Goal: Task Accomplishment & Management: Use online tool/utility

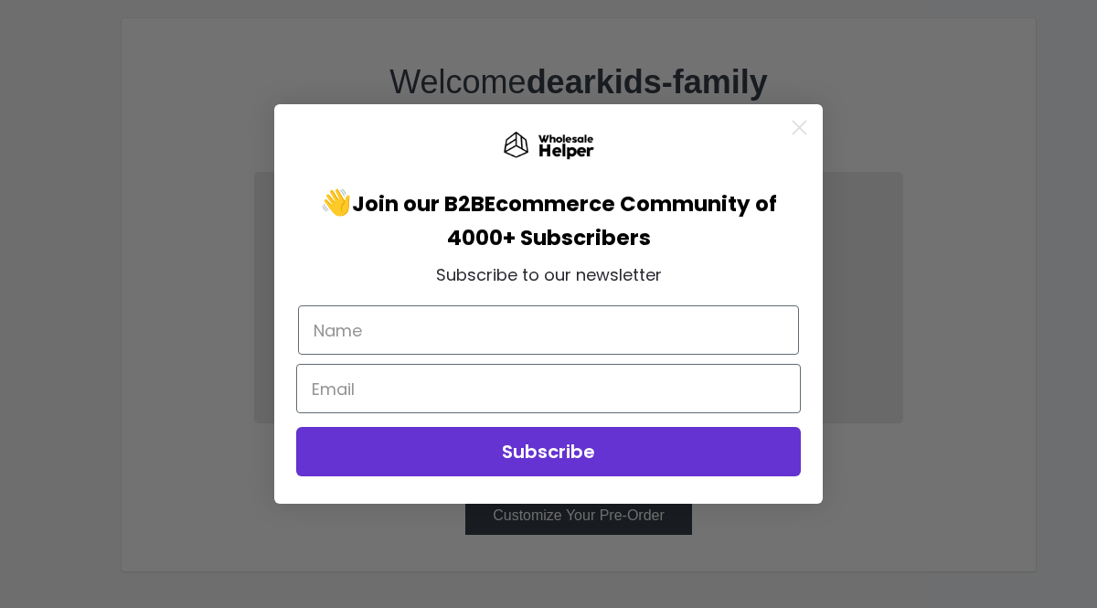
click at [797, 127] on icon "Close dialog" at bounding box center [800, 127] width 13 height 13
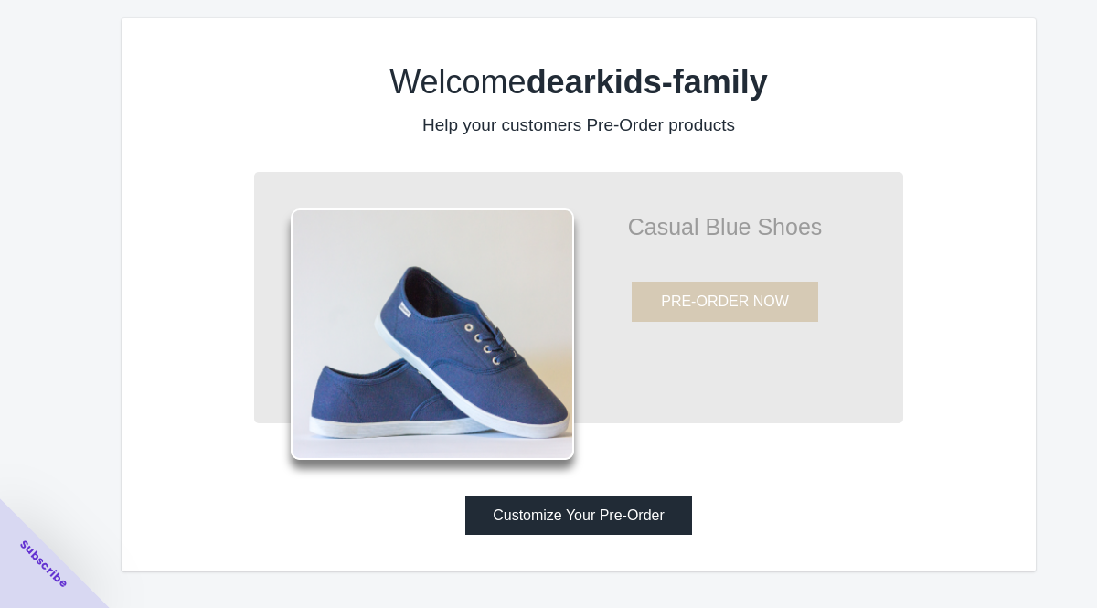
click at [647, 506] on button "Customize Your Pre-Order" at bounding box center [578, 516] width 227 height 38
click at [589, 507] on button "Customize Your Pre-Order" at bounding box center [578, 516] width 227 height 38
click at [569, 519] on button "Customize Your Pre-Order" at bounding box center [578, 516] width 227 height 38
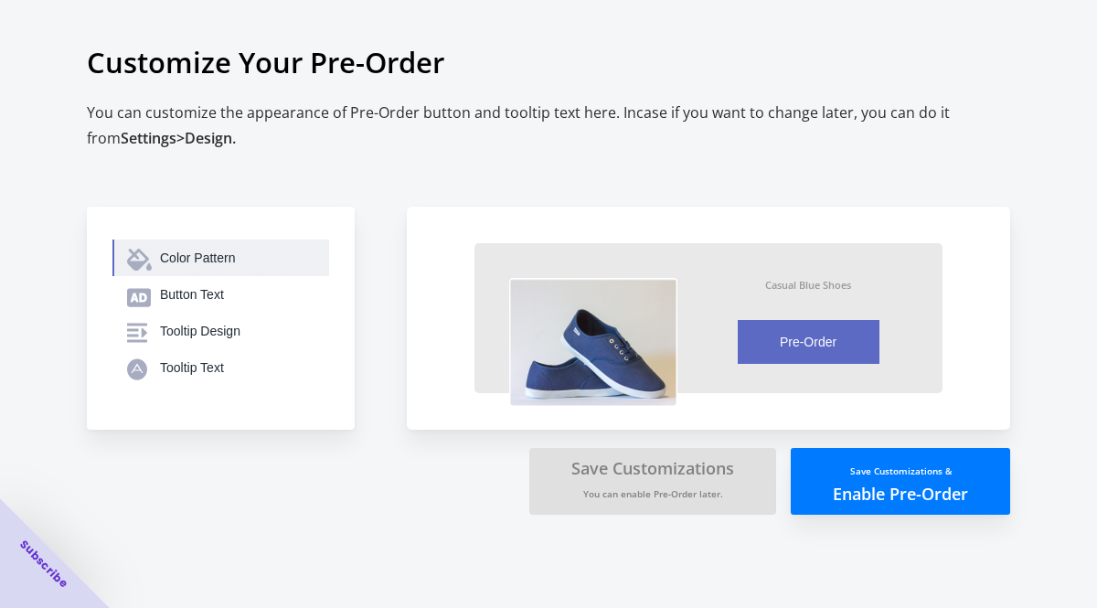
click at [213, 247] on button "Color Pattern" at bounding box center [220, 258] width 217 height 37
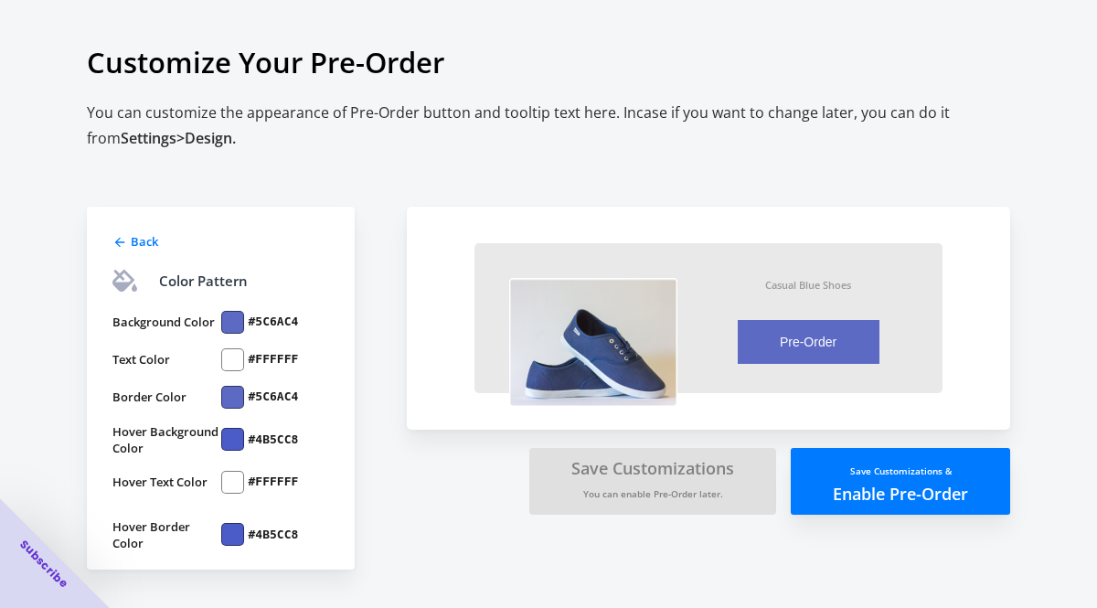
click at [228, 315] on div at bounding box center [232, 322] width 23 height 23
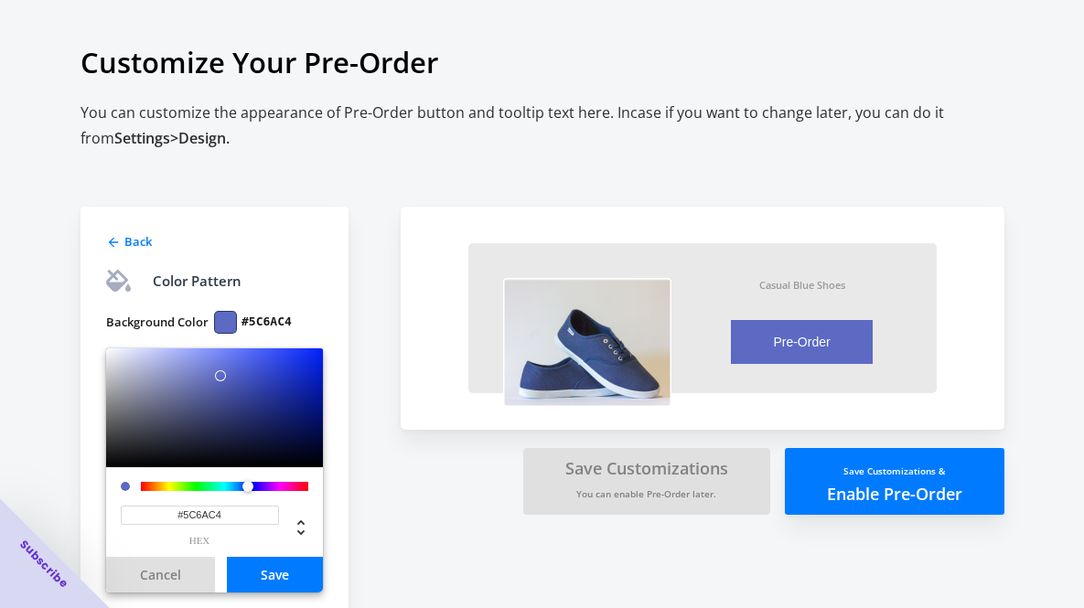
click at [231, 518] on input "#5C6AC4" at bounding box center [200, 515] width 158 height 19
type input "￥"
paste input "B7DAE2"
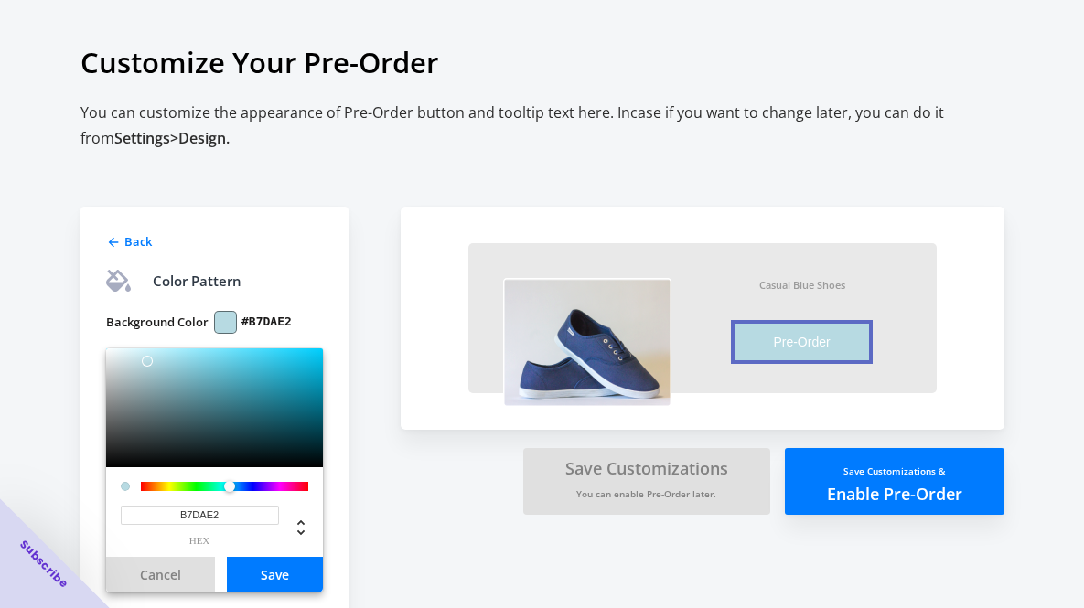
type input "#B7DAE2"
click at [141, 240] on span "Back" at bounding box center [137, 241] width 27 height 16
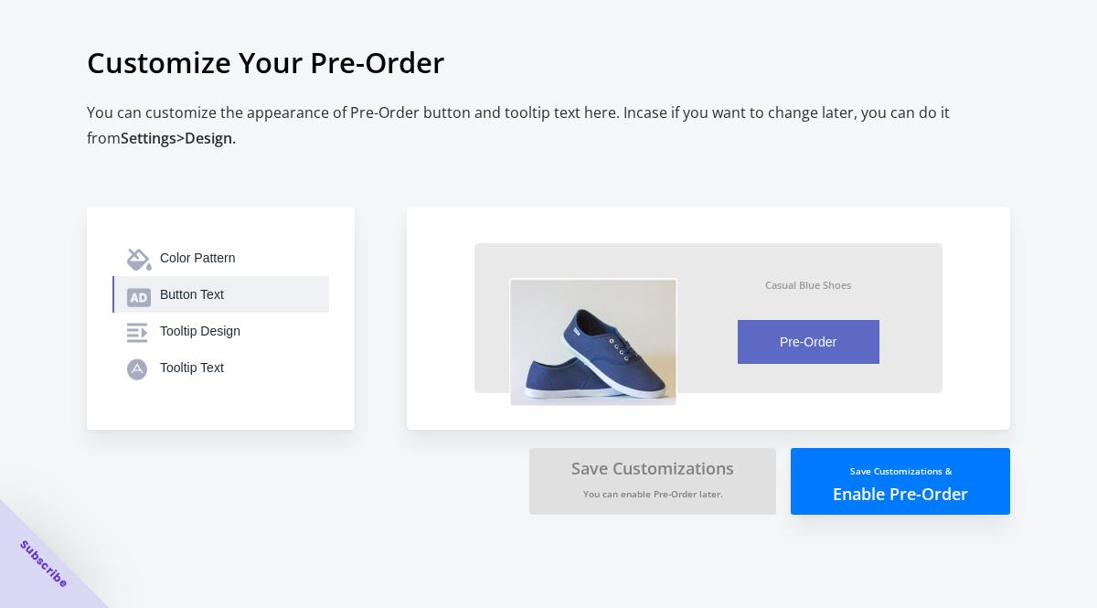
click at [194, 294] on div "Button Text" at bounding box center [237, 294] width 155 height 18
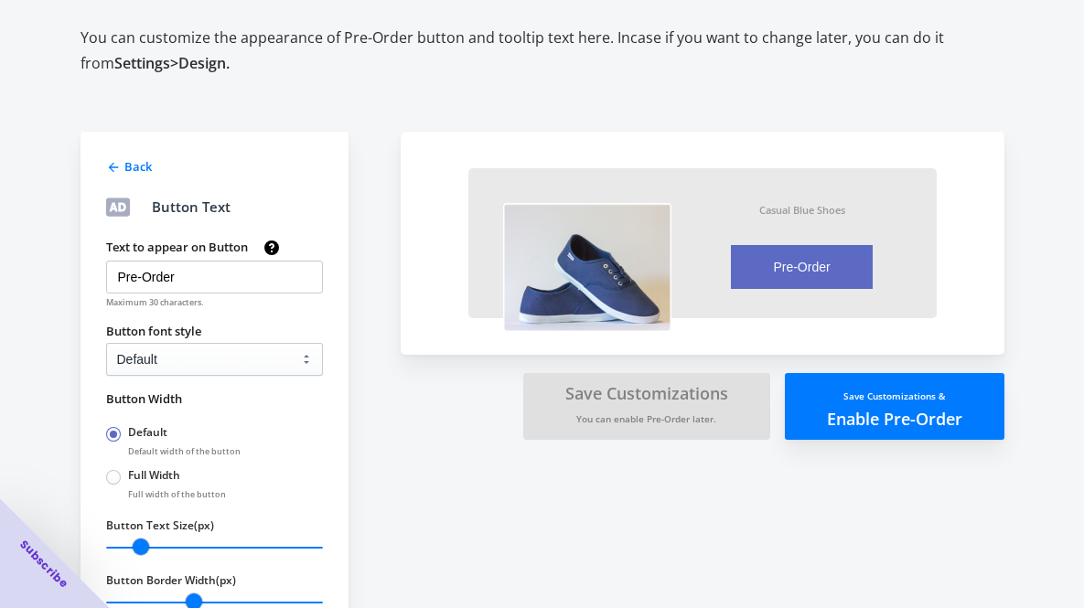
scroll to position [9, 0]
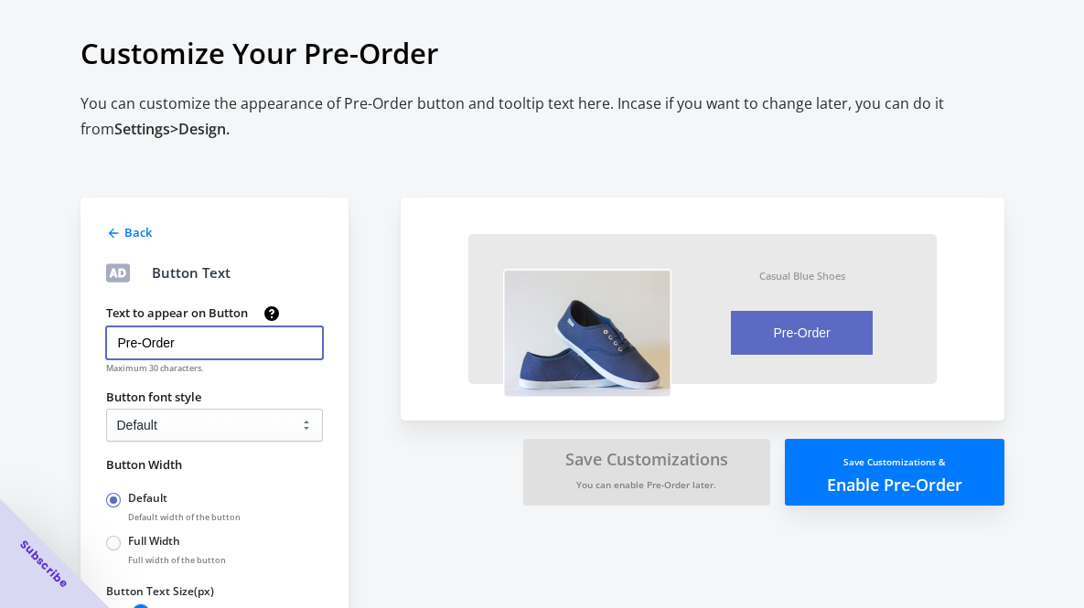
drag, startPoint x: 194, startPoint y: 347, endPoint x: 80, endPoint y: 338, distance: 113.7
click at [80, 338] on div "Back Button Text Text to appear on Button Pre-Order Maximum 30 characters. Butt…" at bounding box center [214, 484] width 268 height 573
type input "予約注文する"
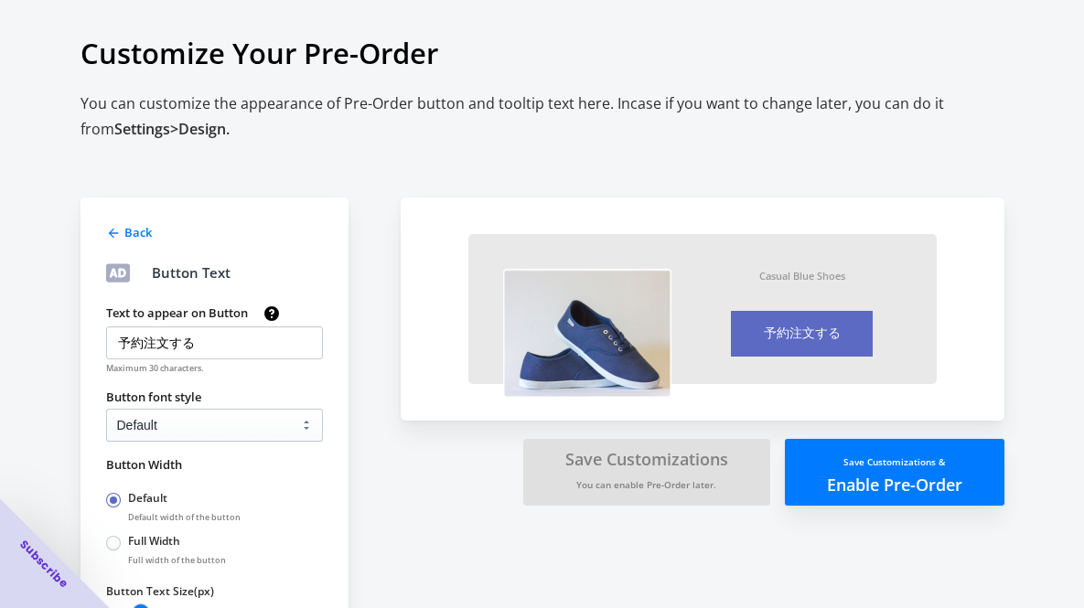
click at [296, 383] on div "Text to appear on Button 予約注文する Maximum 30 characters. Button font style Defaul…" at bounding box center [205, 512] width 235 height 444
click at [291, 422] on select "Default Arial Times New Roman Courier Sans Serif" at bounding box center [214, 425] width 217 height 33
click at [106, 409] on select "Default Arial Times New Roman Courier Sans Serif" at bounding box center [214, 425] width 217 height 33
click at [313, 428] on select "Default Arial Times New Roman Courier Sans Serif" at bounding box center [214, 425] width 217 height 33
click at [106, 409] on select "Default Arial Times New Roman Courier Sans Serif" at bounding box center [214, 425] width 217 height 33
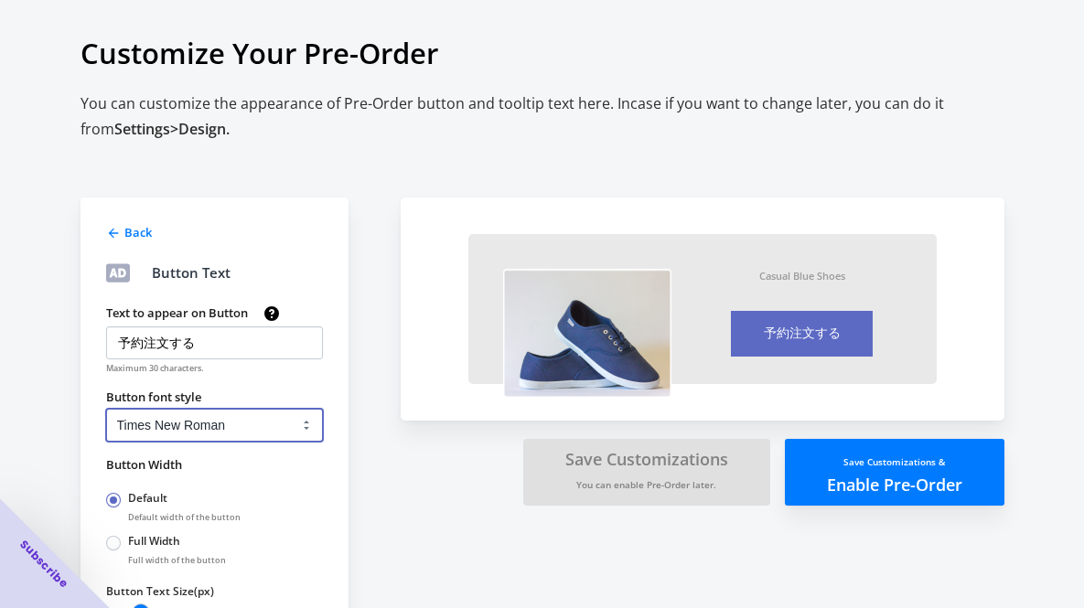
click at [316, 427] on select "Default Arial Times New Roman Courier Sans Serif" at bounding box center [214, 425] width 217 height 33
click at [106, 409] on select "Default Arial Times New Roman Courier Sans Serif" at bounding box center [214, 425] width 217 height 33
click at [315, 425] on select "Default Arial Times New Roman Courier Sans Serif" at bounding box center [214, 425] width 217 height 33
select select "0"
click at [106, 409] on select "Default Arial Times New Roman Courier Sans Serif" at bounding box center [214, 425] width 217 height 33
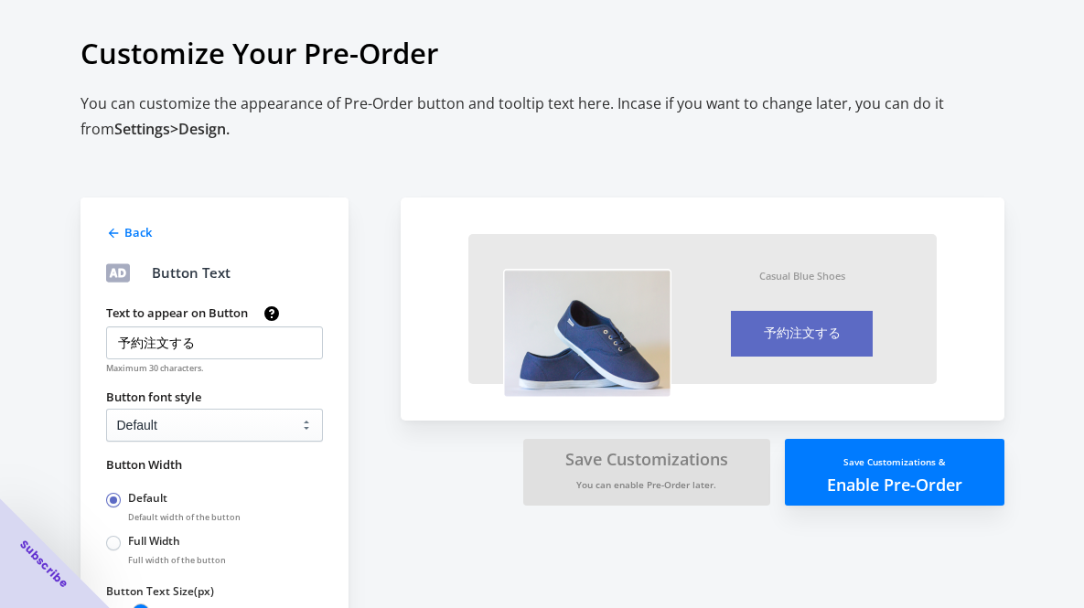
click at [290, 493] on div "Default Default width of the button Full Width Full width of the button" at bounding box center [212, 527] width 220 height 86
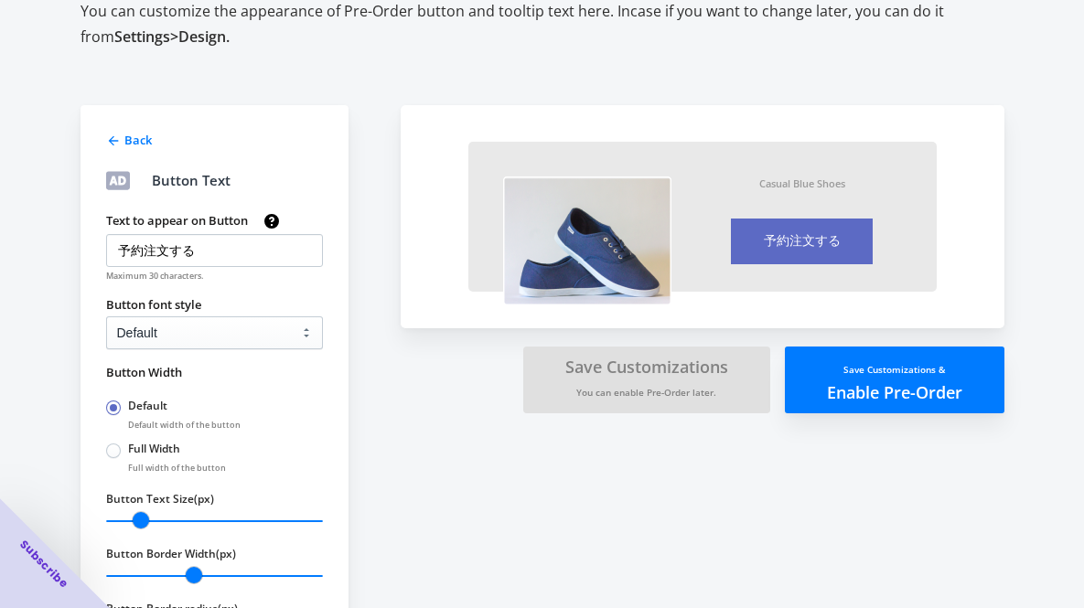
scroll to position [0, 0]
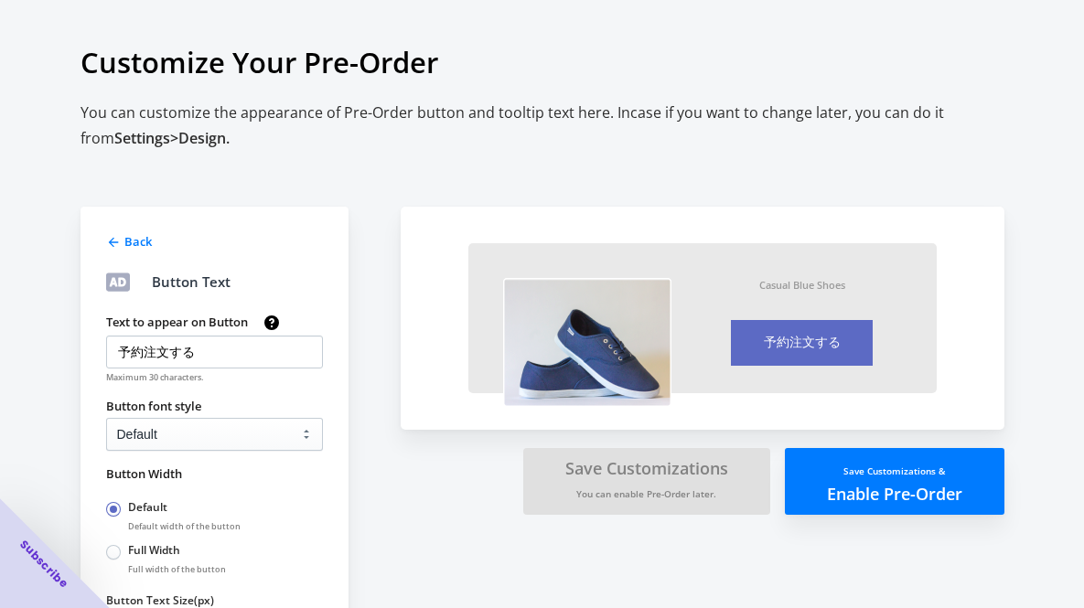
click at [121, 240] on div "Back" at bounding box center [212, 240] width 220 height 22
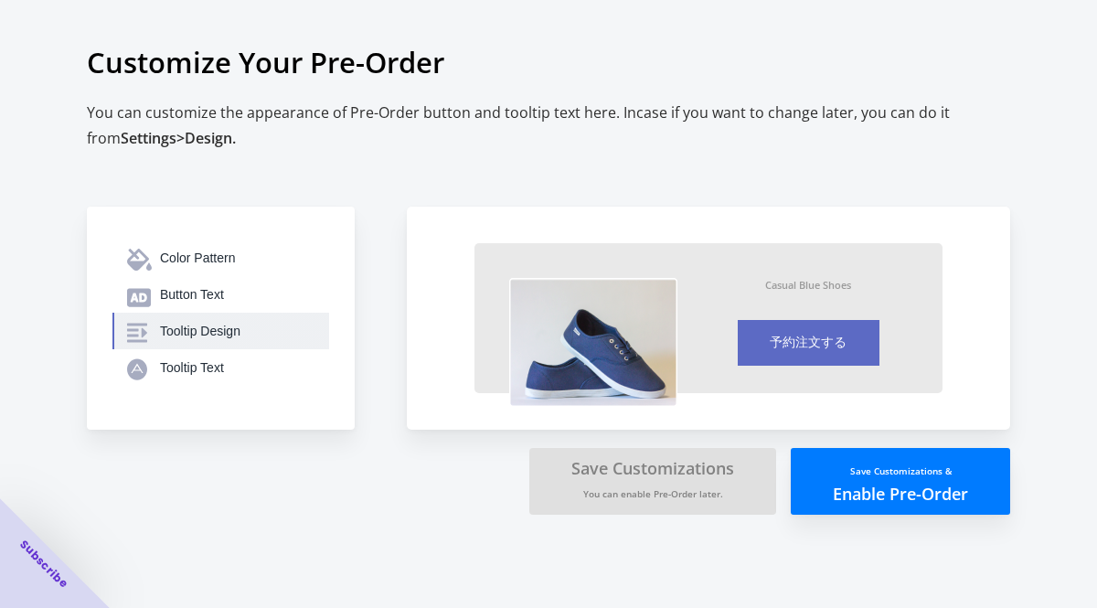
click at [221, 326] on div "Tooltip Design" at bounding box center [237, 331] width 155 height 18
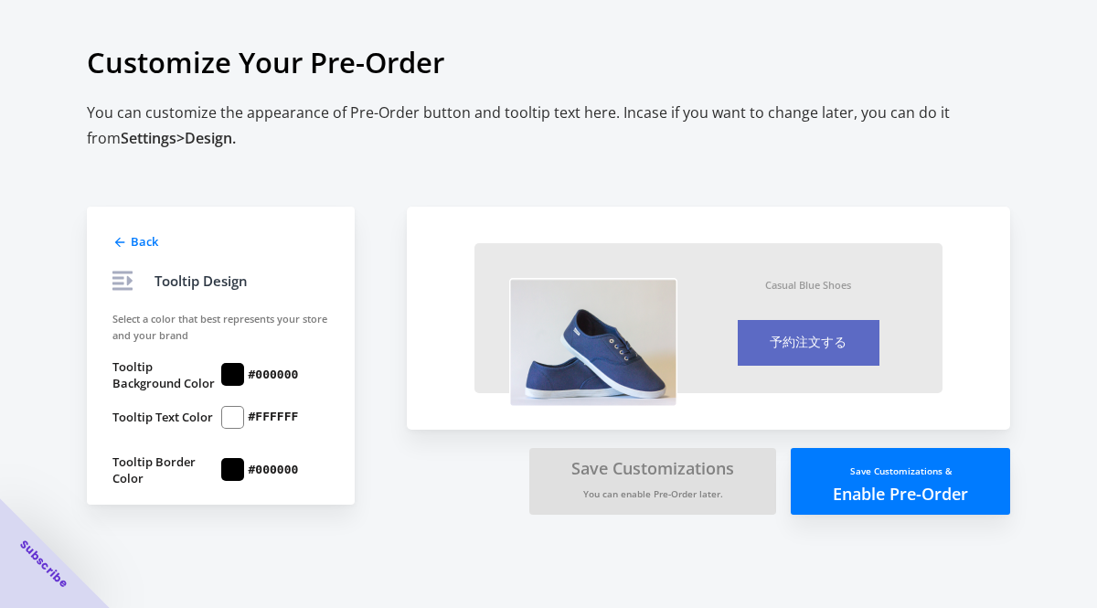
click at [233, 370] on div at bounding box center [232, 374] width 23 height 23
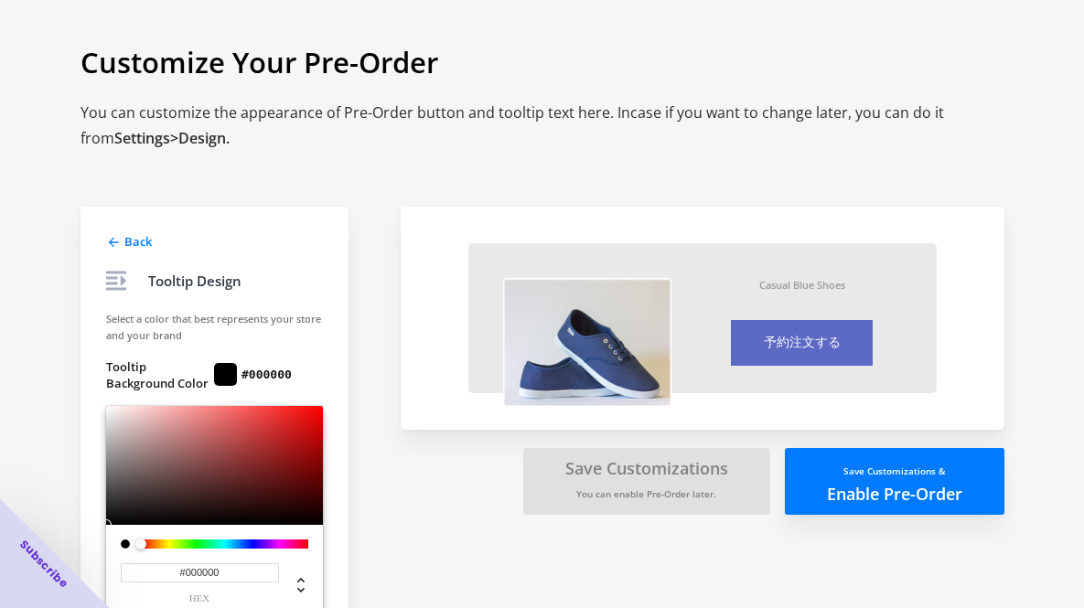
scroll to position [4, 0]
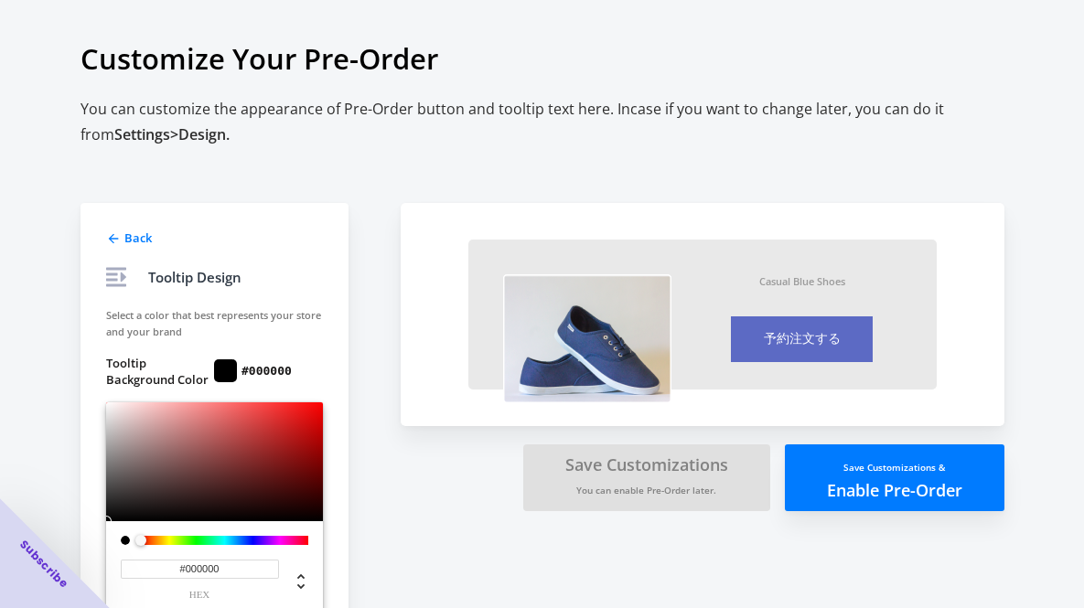
click at [238, 572] on input "#000000" at bounding box center [200, 569] width 158 height 19
paste input "6A6A6A"
type input "#6A6A6A"
click at [316, 287] on div "Tooltip Design" at bounding box center [214, 277] width 217 height 22
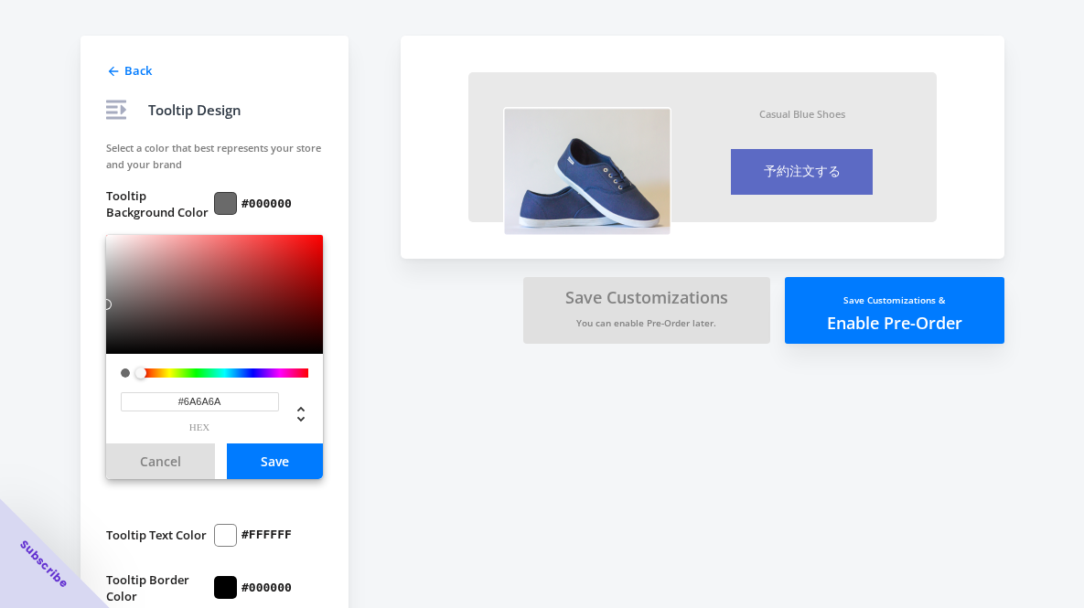
click at [275, 466] on button "Save" at bounding box center [275, 461] width 96 height 36
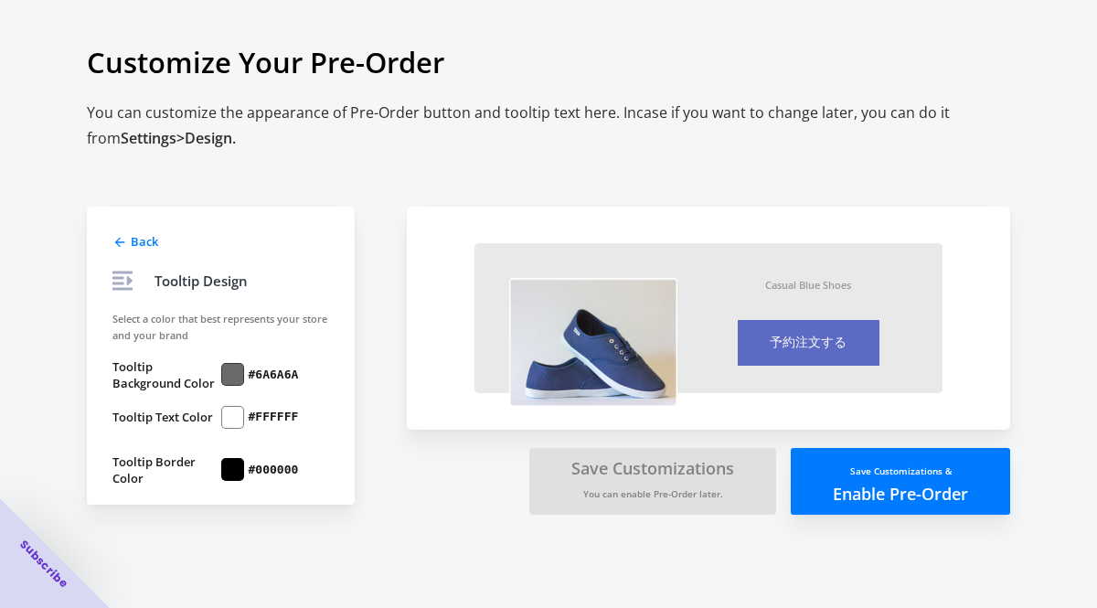
click at [266, 469] on label "#000000" at bounding box center [274, 470] width 50 height 16
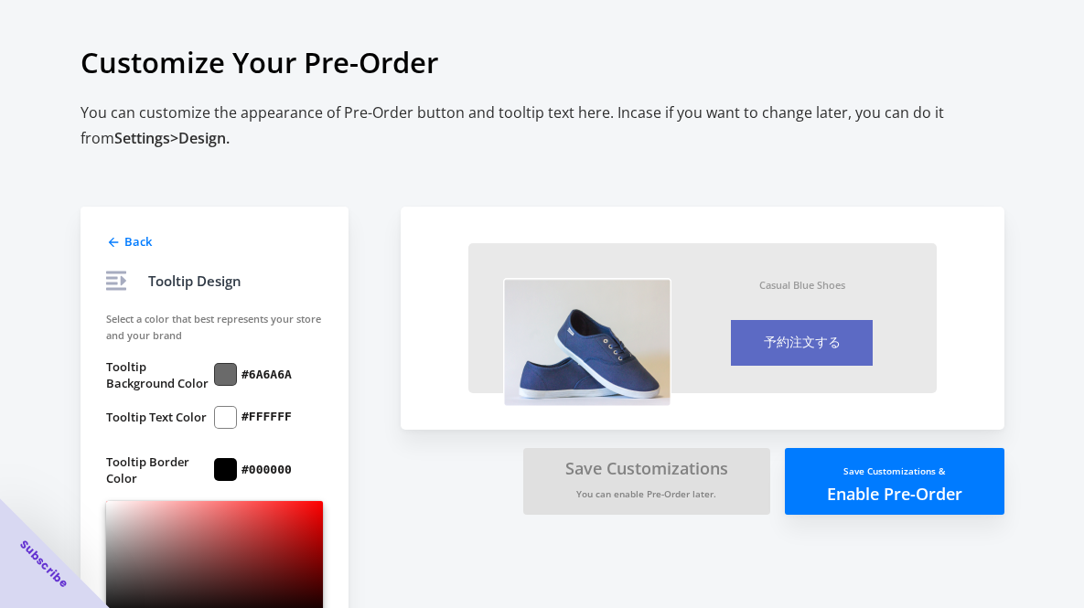
scroll to position [210, 0]
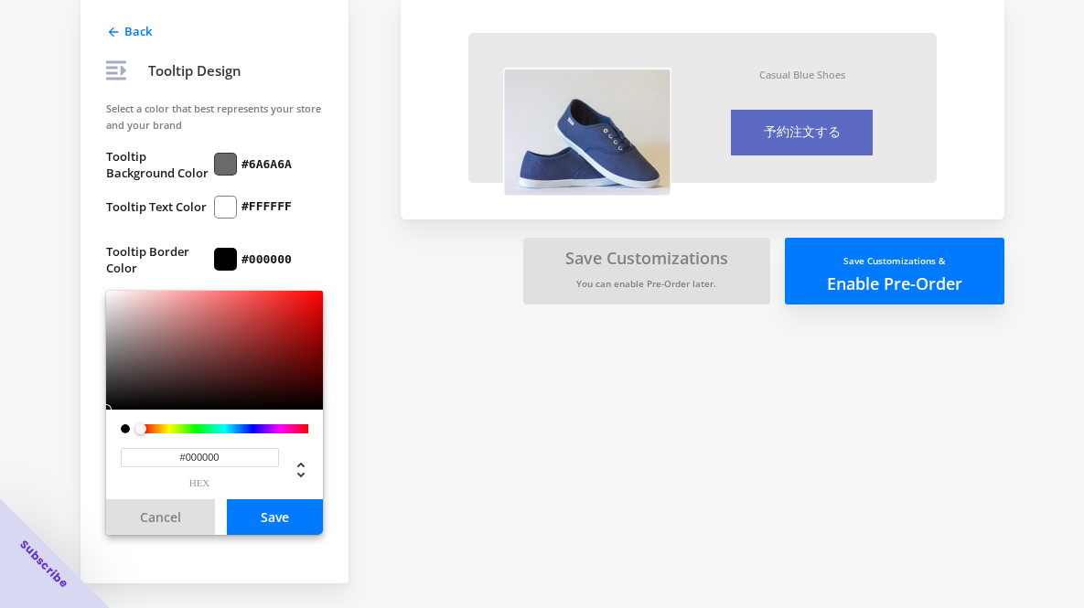
drag, startPoint x: 240, startPoint y: 460, endPoint x: 123, endPoint y: 460, distance: 116.1
click at [123, 460] on input "#000000" at bounding box center [200, 457] width 158 height 19
paste input "6A6A6A"
type input "#6A6A6A"
click at [266, 527] on button "Save" at bounding box center [275, 517] width 96 height 36
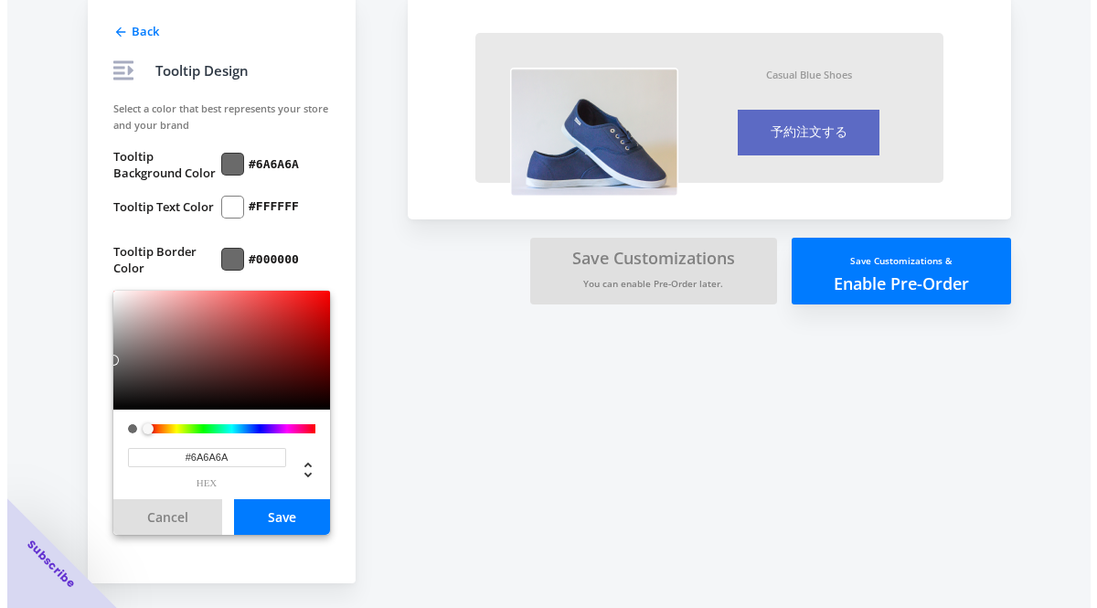
scroll to position [0, 0]
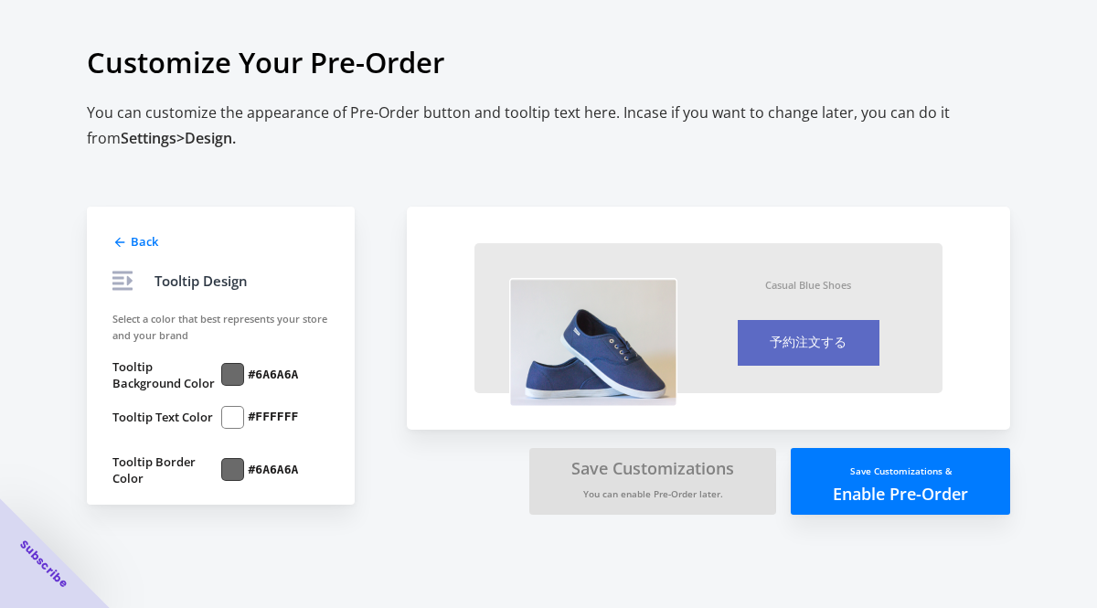
click at [153, 232] on div "Back" at bounding box center [144, 241] width 27 height 18
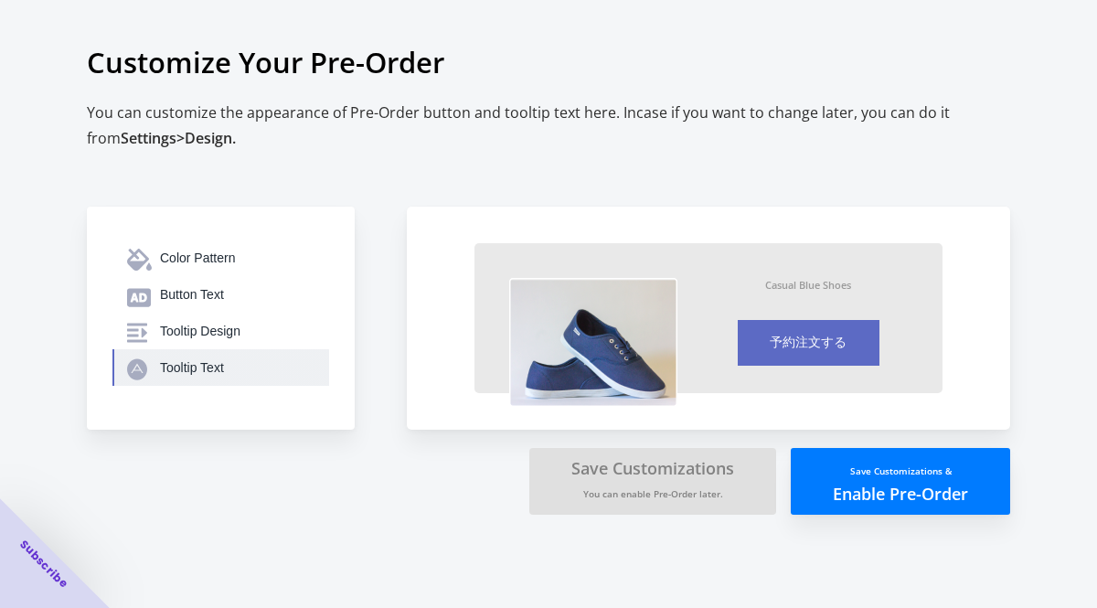
click at [208, 360] on div "Tooltip Text" at bounding box center [237, 367] width 155 height 18
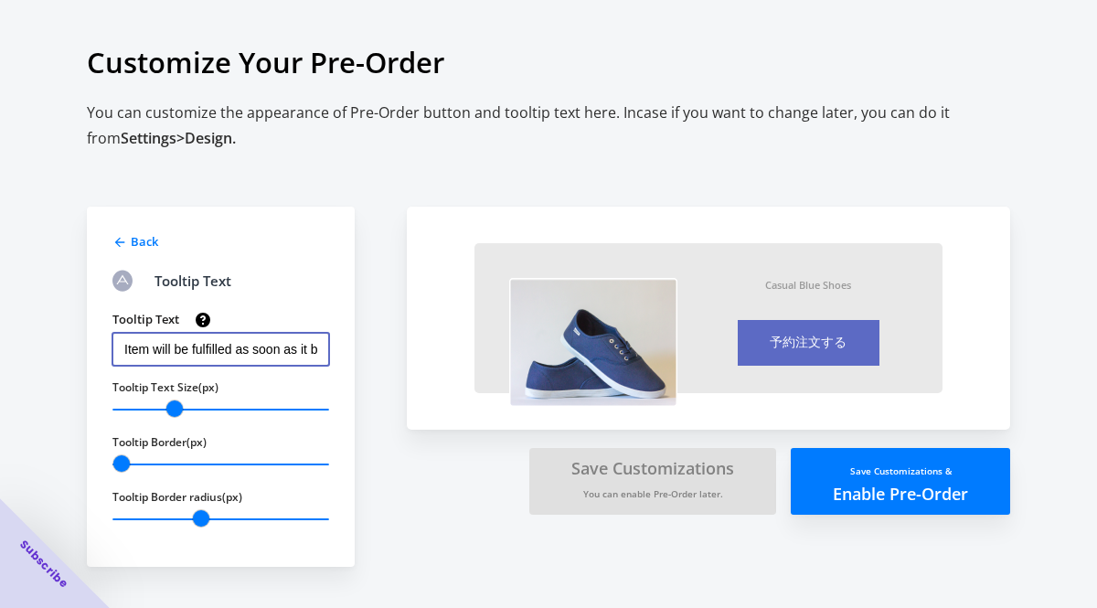
click at [296, 347] on input "Item will be fulfilled as soon as it becomes available" at bounding box center [220, 349] width 217 height 33
drag, startPoint x: 124, startPoint y: 347, endPoint x: 393, endPoint y: 346, distance: 268.8
click at [393, 346] on div "Back Tooltip Text Tooltip Text Item will be fulfilled as soon as it becomes ava…" at bounding box center [540, 350] width 942 height 433
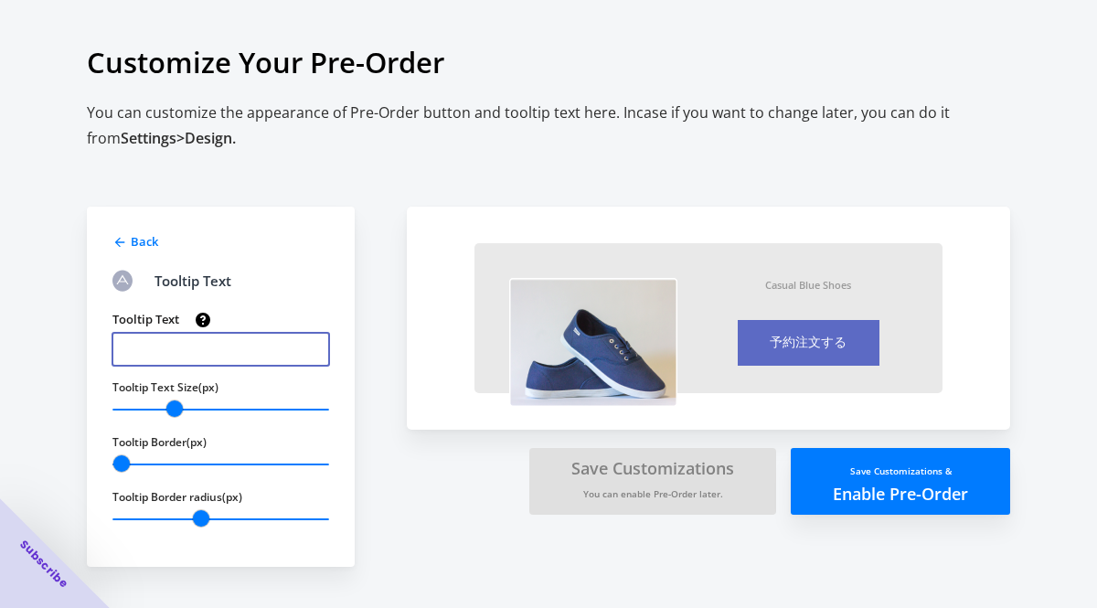
paste input "予約商品 発送予定：2025年11月8日 から順次発送"
click at [155, 348] on input "予約商品 発送予定：2025年11月8日 から順次発送" at bounding box center [220, 349] width 217 height 33
type input "【予約商品】発送予定：2025年11月8日 から順次発送"
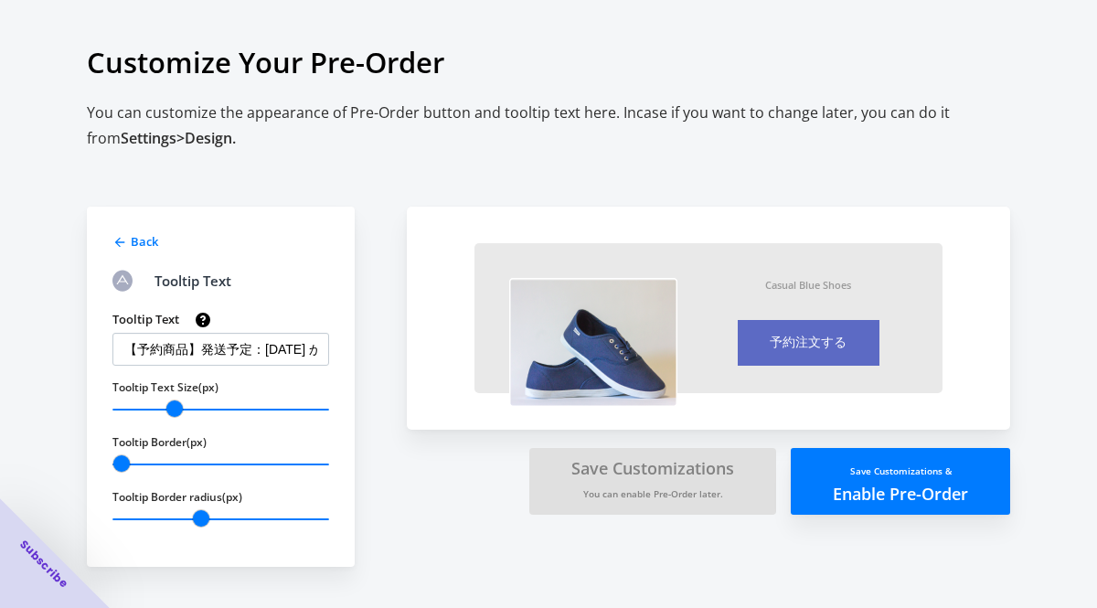
click at [135, 243] on span "Back" at bounding box center [144, 241] width 27 height 16
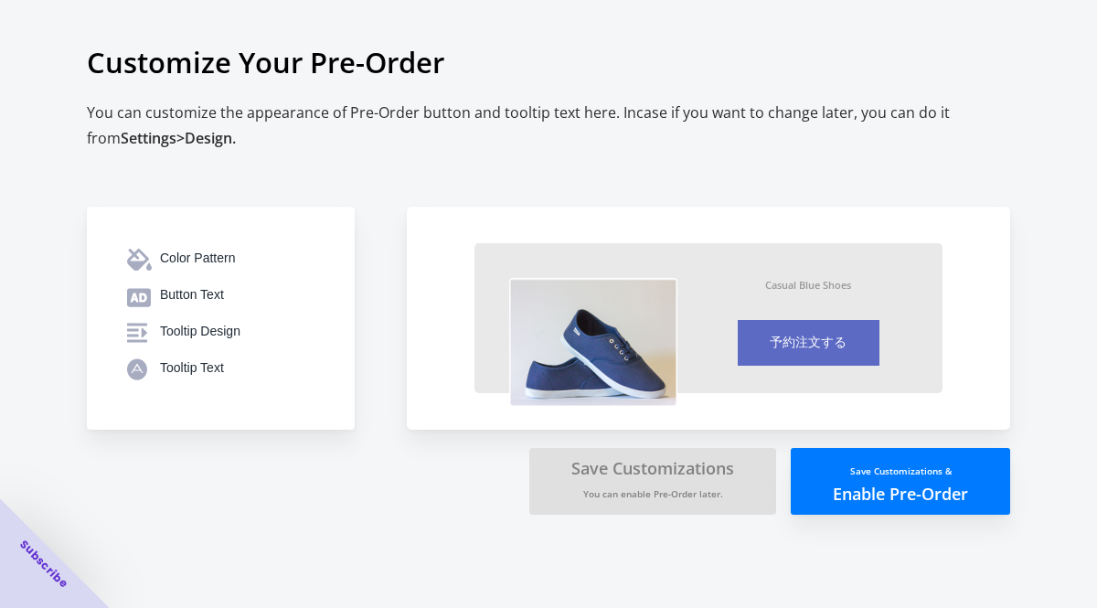
click at [574, 527] on div "Customize Your Pre-Order You can customize the appearance of Pre-Order button a…" at bounding box center [549, 269] width 924 height 539
drag, startPoint x: 845, startPoint y: 545, endPoint x: 991, endPoint y: 541, distance: 146.4
click at [991, 541] on div "Customize Your Pre-Order You can customize the appearance of Pre-Order button a…" at bounding box center [548, 304] width 1097 height 608
click at [927, 489] on button "Save Customizations & Enable Pre-Order" at bounding box center [900, 481] width 219 height 67
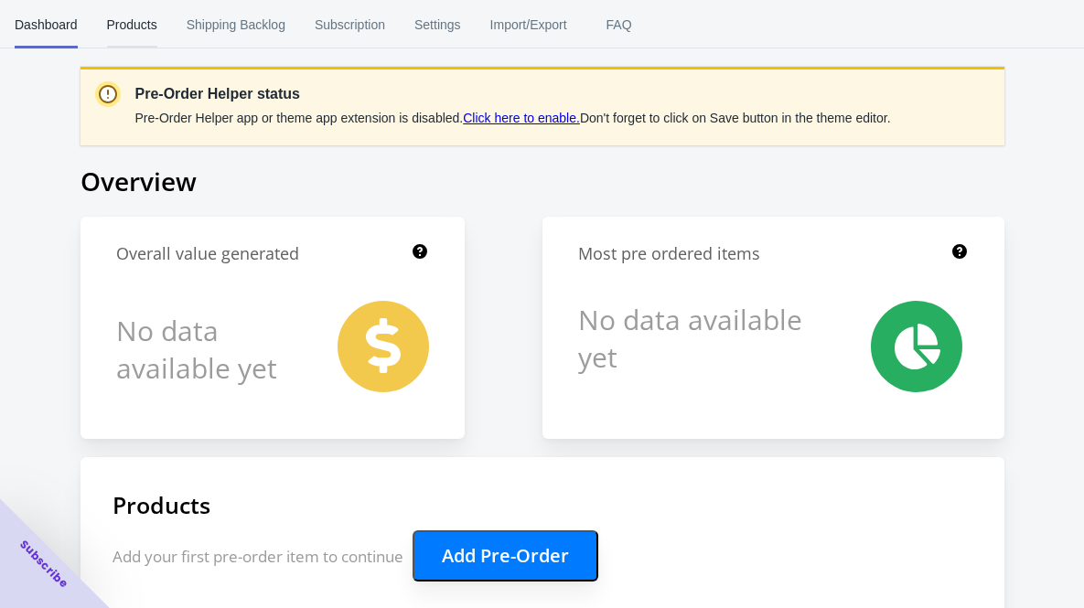
click at [120, 21] on span "Products" at bounding box center [132, 25] width 50 height 48
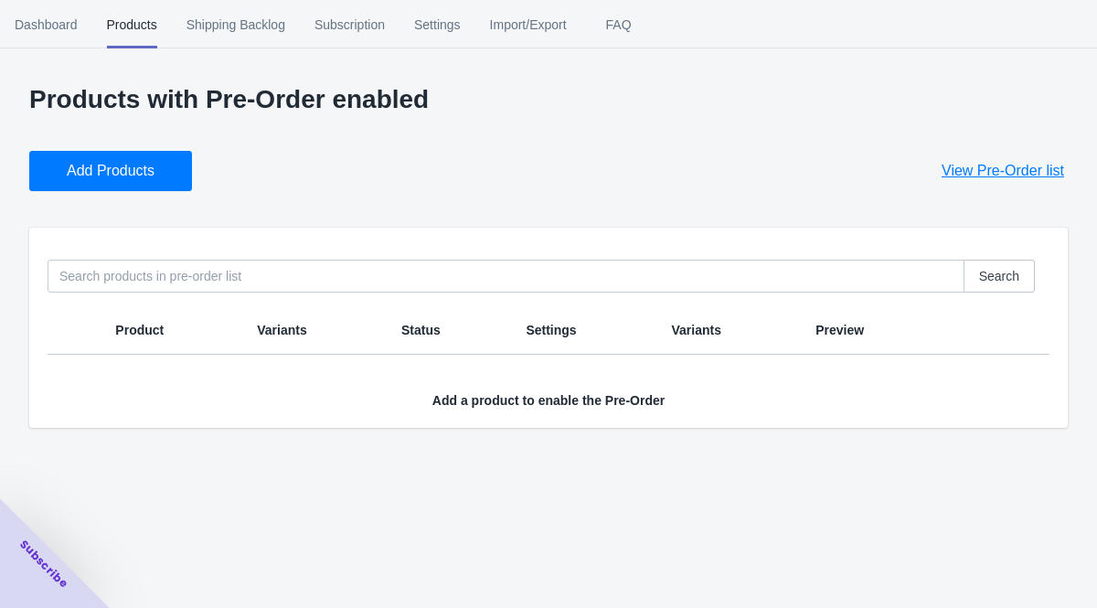
click at [155, 170] on span "Add Products" at bounding box center [111, 171] width 88 height 18
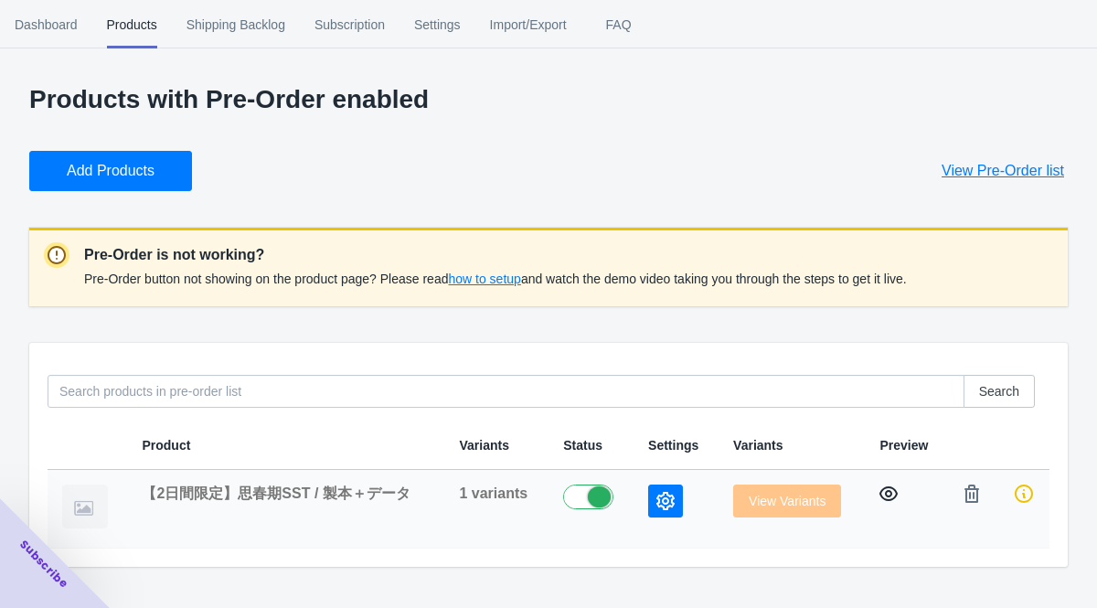
click at [897, 491] on icon "button" at bounding box center [889, 494] width 18 height 18
click at [597, 496] on label at bounding box center [592, 496] width 59 height 22
click at [572, 499] on label at bounding box center [592, 496] width 59 height 22
checkbox input "true"
click at [238, 28] on span "Shipping Backlog" at bounding box center [236, 25] width 99 height 48
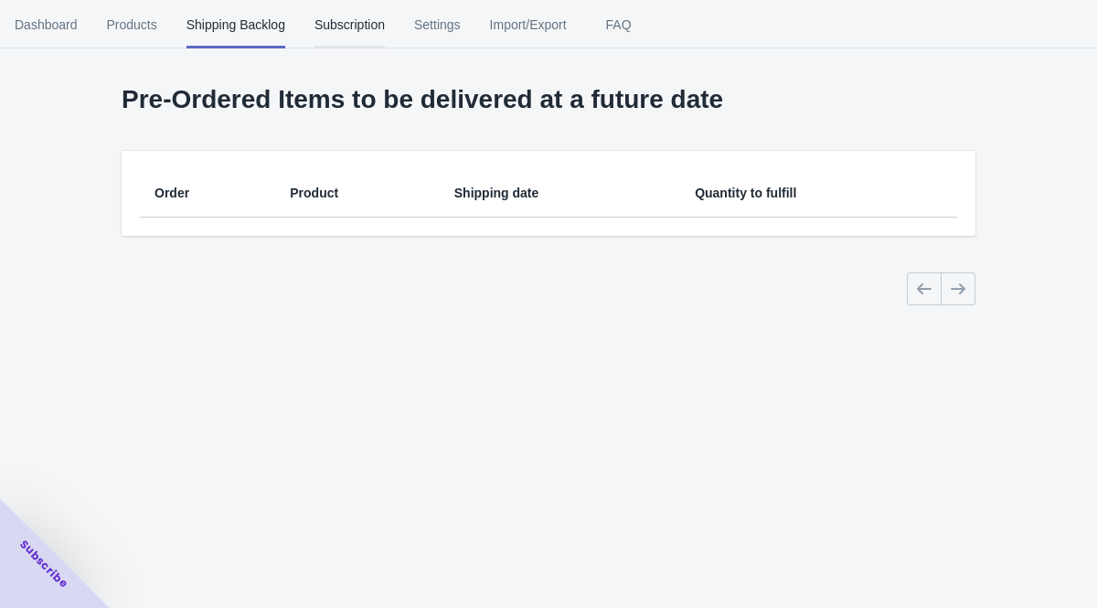
click at [380, 33] on span "Subscription" at bounding box center [350, 25] width 70 height 48
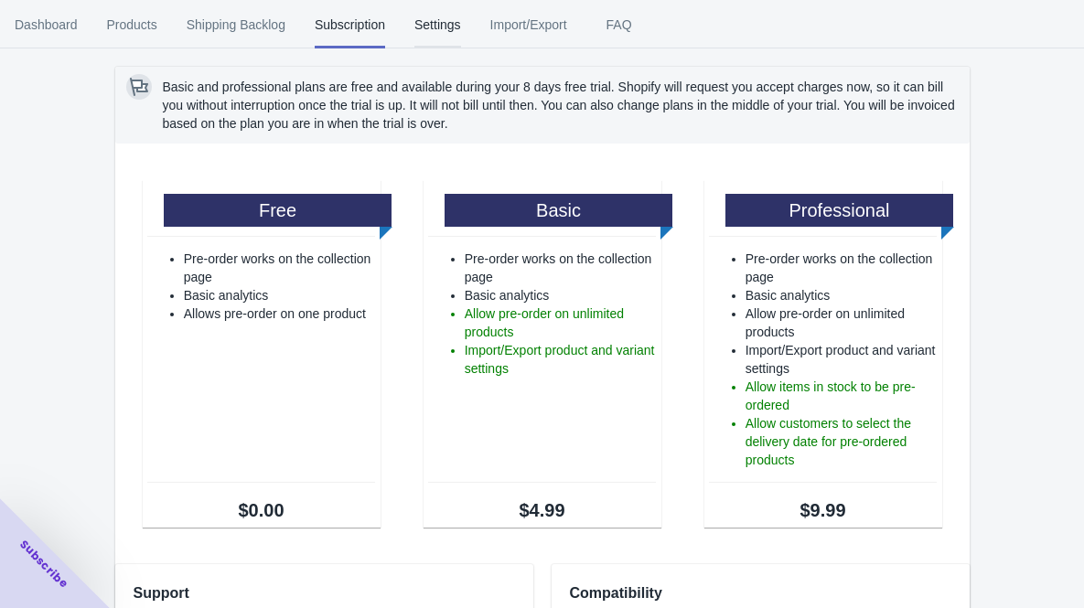
click at [461, 19] on span "Settings" at bounding box center [437, 25] width 47 height 48
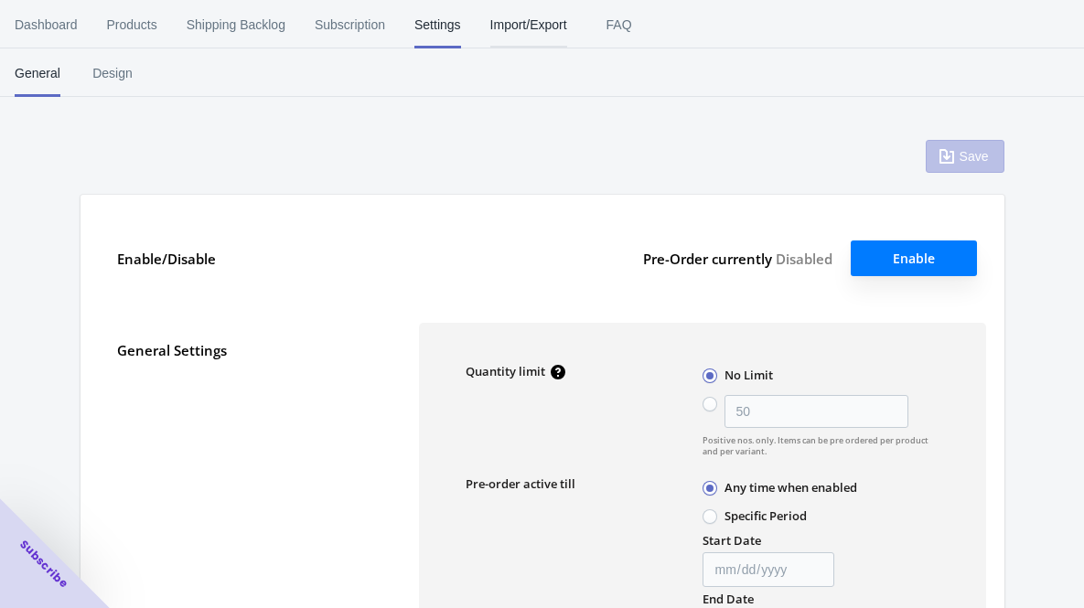
type input "50"
type textarea "Inventory level is <qty>. Some of the items will be pre-ordered."
type textarea "Only <qty> items left in stock."
type textarea "A maximum of <qty> products can be pre ordered."
click at [529, 26] on span "Import/Export" at bounding box center [528, 25] width 77 height 48
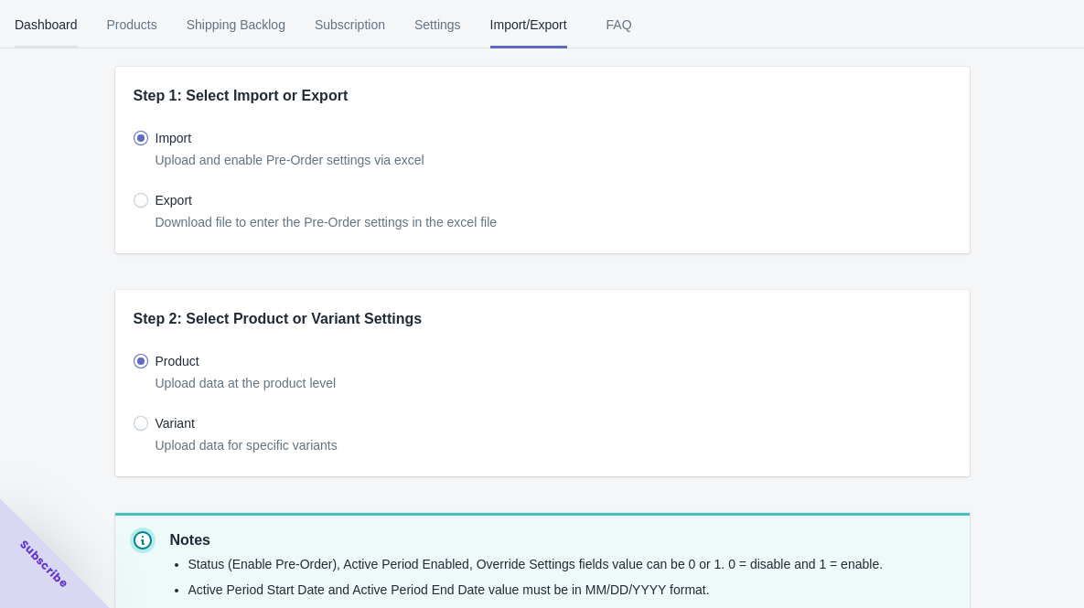
click at [54, 25] on span "Dashboard" at bounding box center [46, 25] width 63 height 48
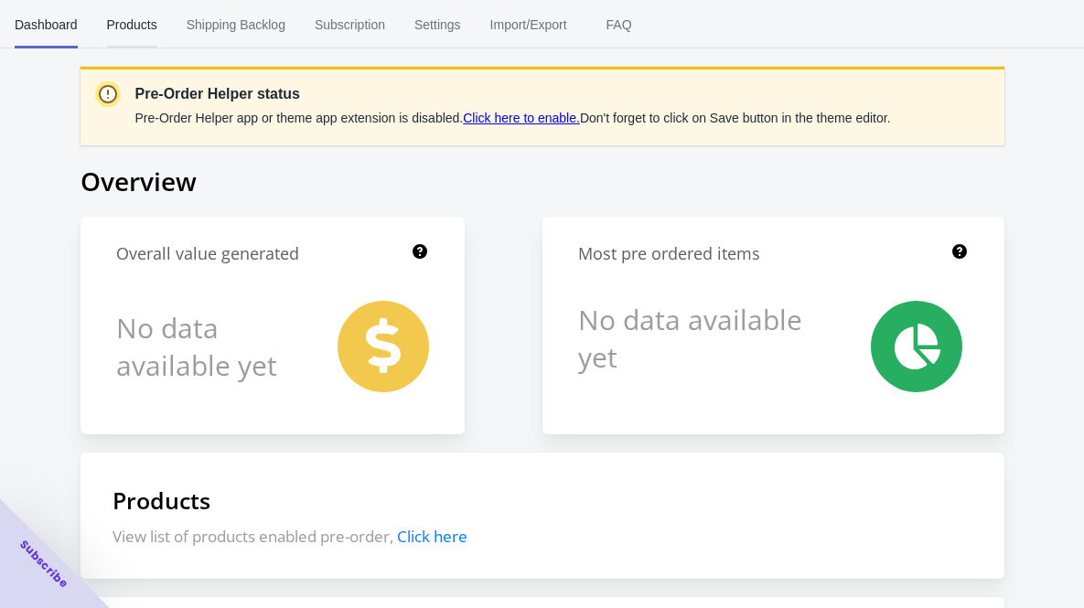
click at [145, 20] on span "Products" at bounding box center [132, 25] width 50 height 48
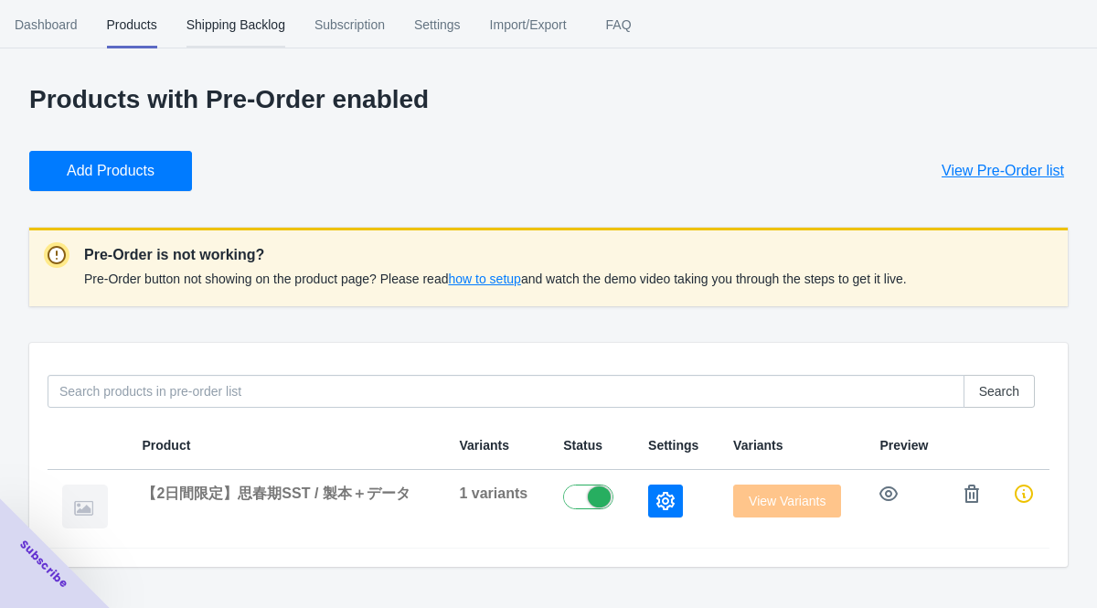
click at [251, 24] on span "Shipping Backlog" at bounding box center [236, 25] width 99 height 48
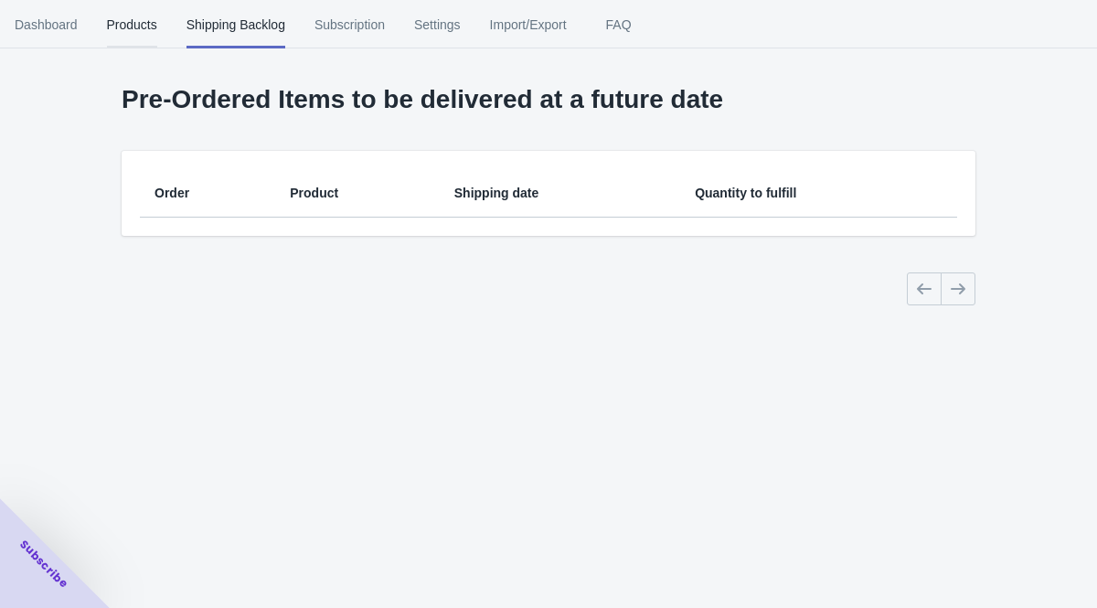
click at [157, 22] on span "Products" at bounding box center [132, 25] width 50 height 48
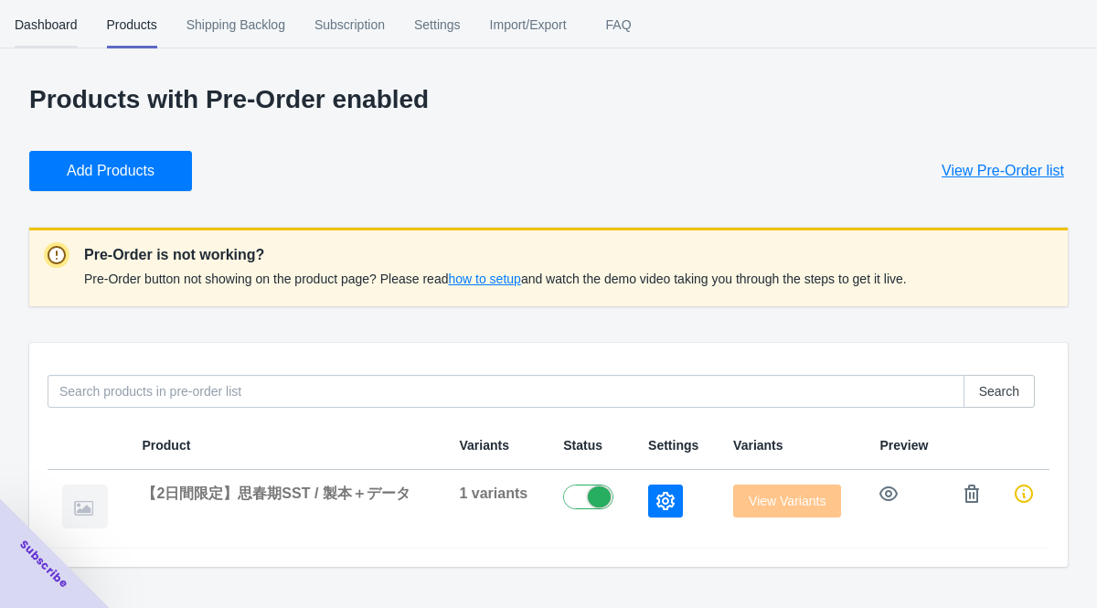
click at [68, 28] on span "Dashboard" at bounding box center [46, 25] width 63 height 48
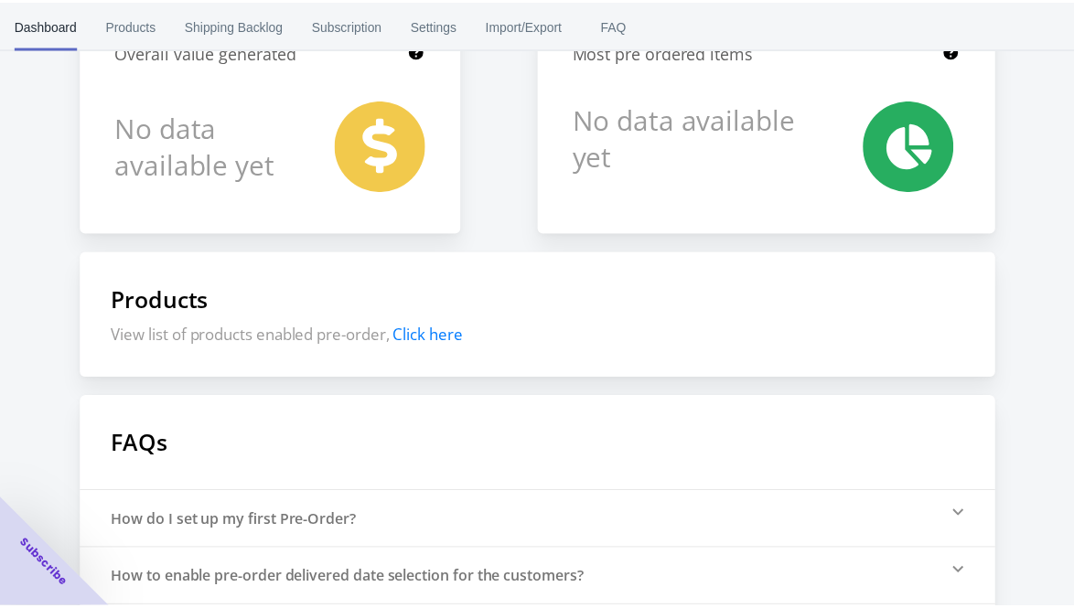
scroll to position [392, 0]
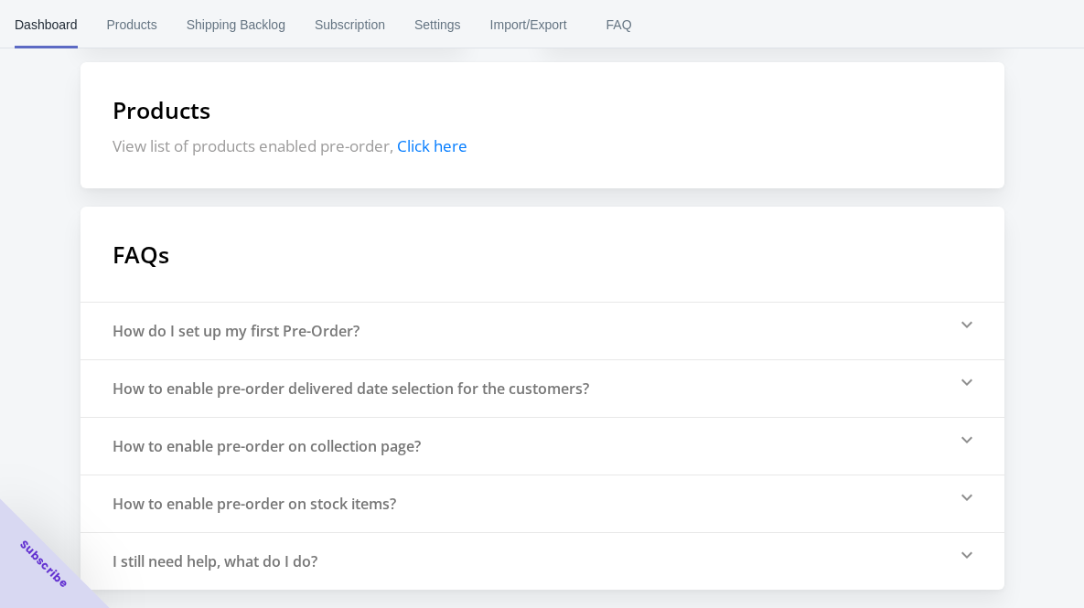
click at [199, 342] on div "How do I set up my first Pre-Order?" at bounding box center [542, 331] width 924 height 58
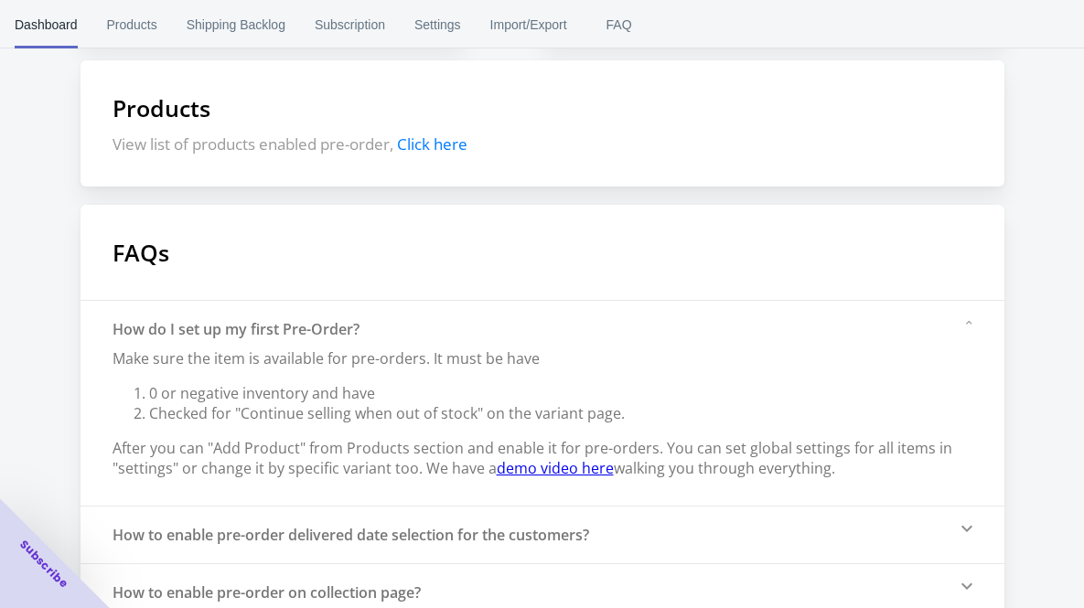
drag, startPoint x: 108, startPoint y: 352, endPoint x: 356, endPoint y: 502, distance: 289.6
click at [356, 502] on div "How do I set up my first Pre-Order? Make sure the item is available for pre-ord…" at bounding box center [542, 403] width 924 height 206
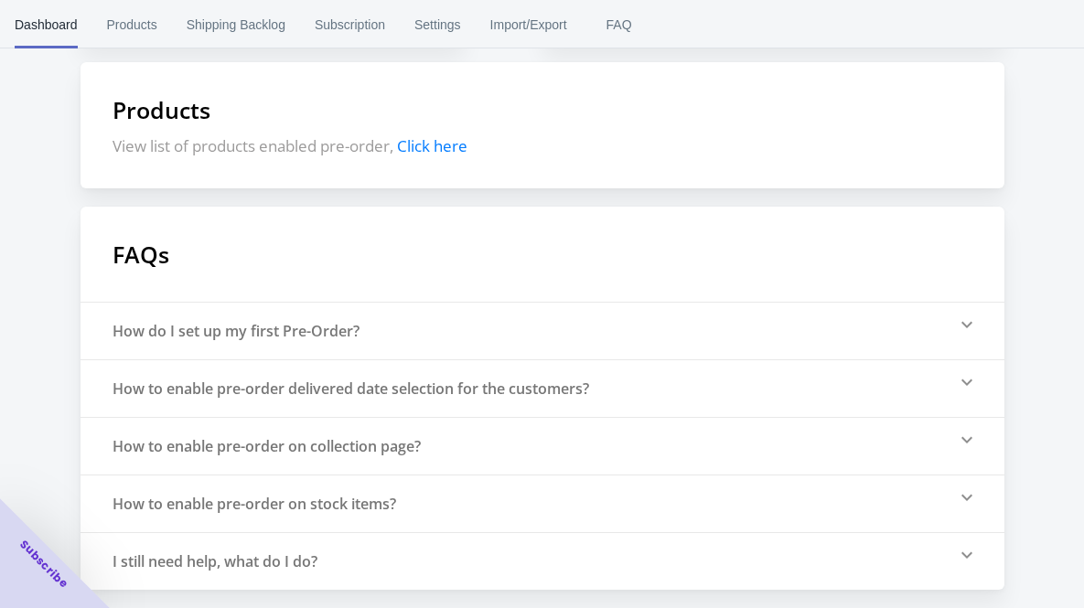
click at [280, 337] on div "How do I set up my first Pre-Order?" at bounding box center [235, 331] width 247 height 20
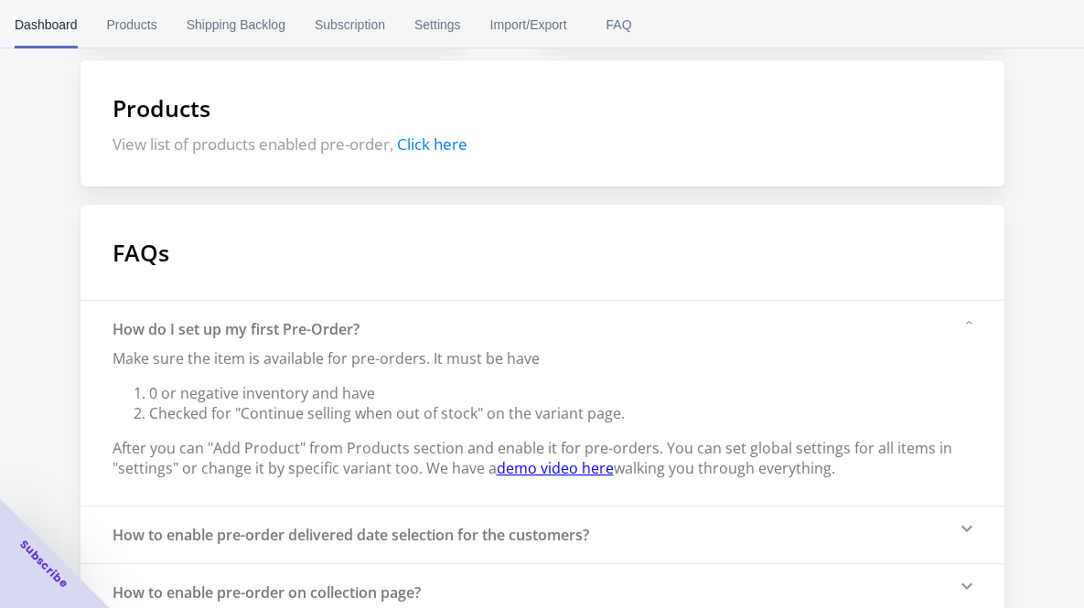
drag, startPoint x: 95, startPoint y: 347, endPoint x: 554, endPoint y: 497, distance: 482.9
click at [554, 497] on div "How do I set up my first Pre-Order? Make sure the item is available for pre-ord…" at bounding box center [542, 403] width 924 height 206
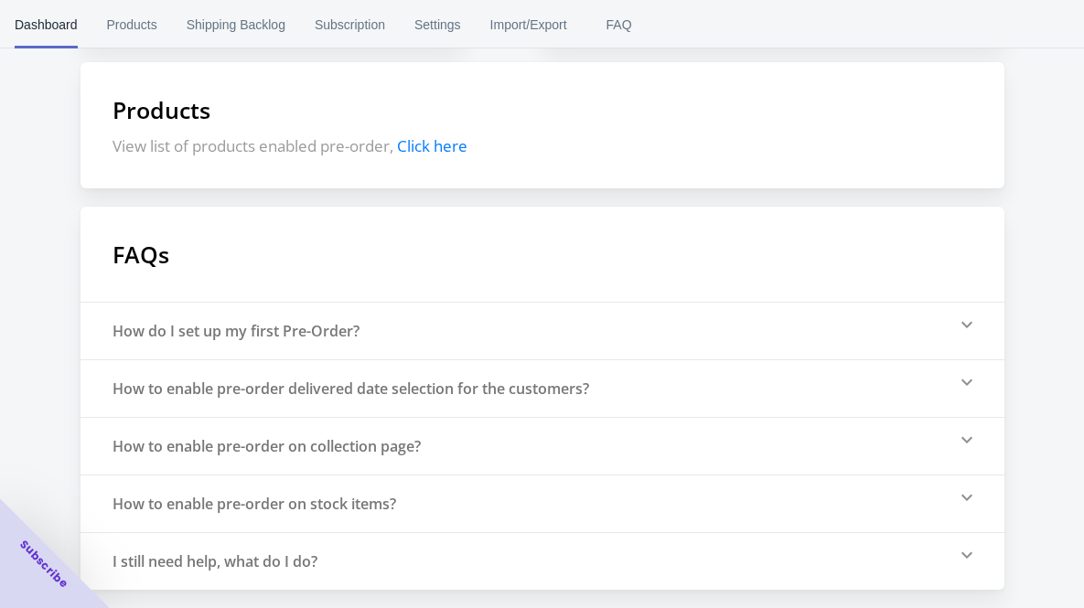
click at [573, 330] on div "How do I set up my first Pre-Order?" at bounding box center [542, 331] width 924 height 58
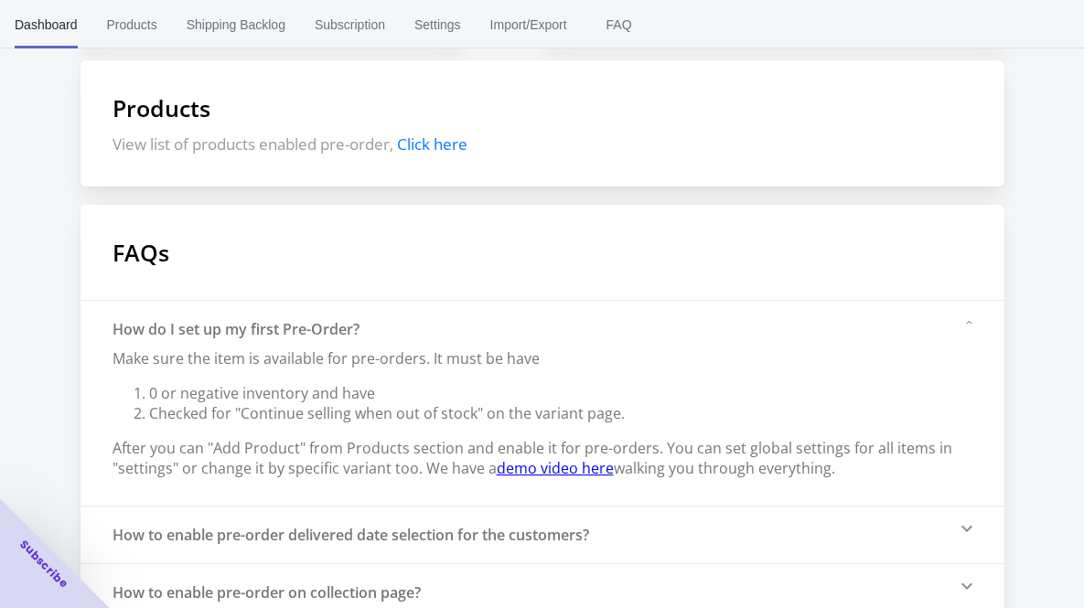
drag, startPoint x: 873, startPoint y: 480, endPoint x: 90, endPoint y: 353, distance: 793.9
click at [90, 353] on div "How do I set up my first Pre-Order? Make sure the item is available for pre-ord…" at bounding box center [542, 403] width 924 height 206
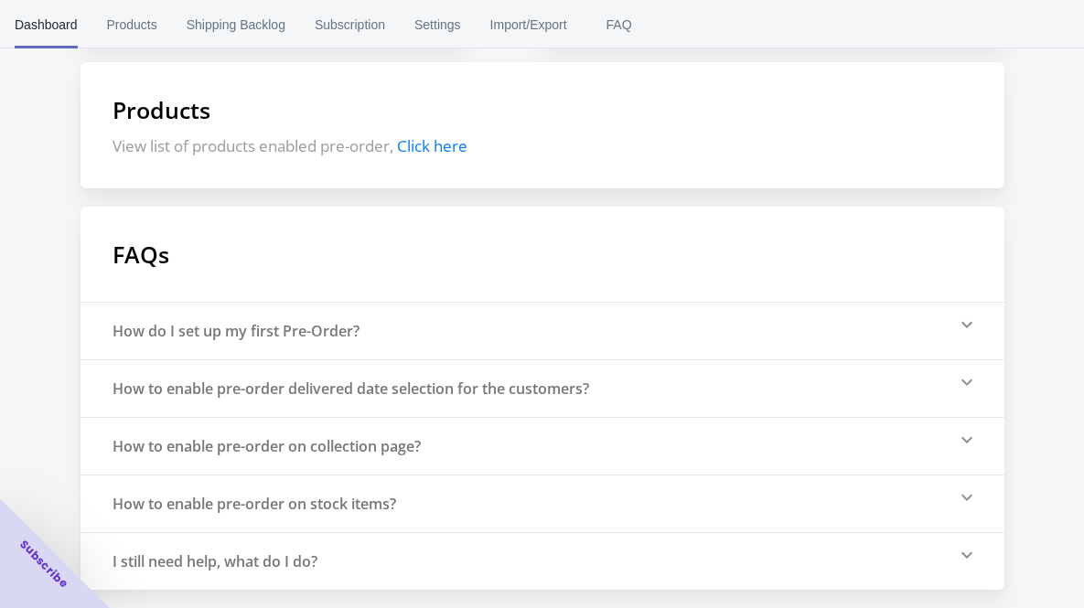
click at [192, 336] on div "How do I set up my first Pre-Order?" at bounding box center [235, 331] width 247 height 20
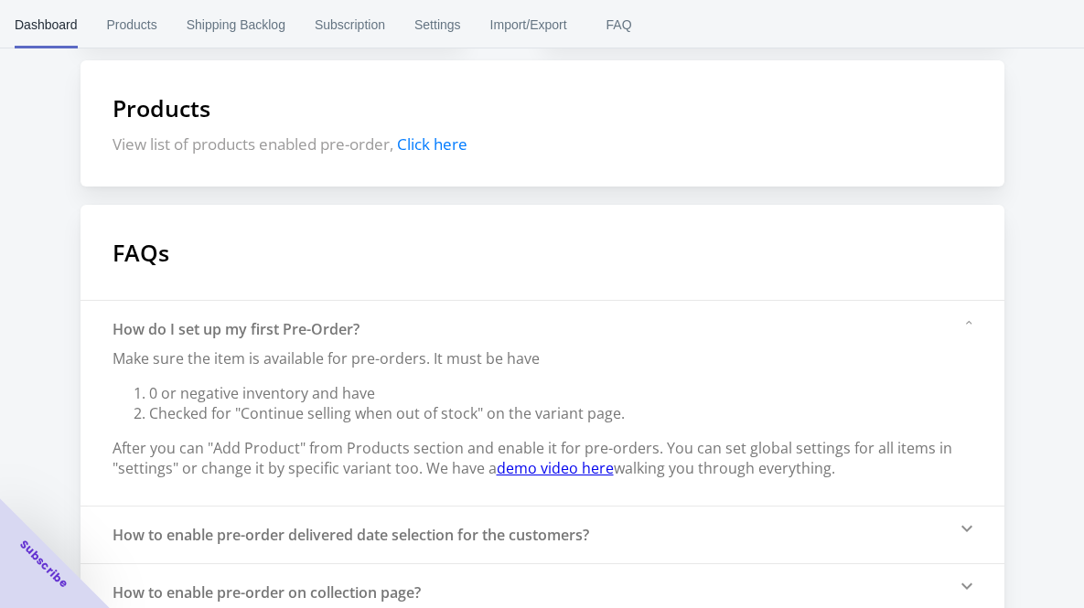
drag, startPoint x: 881, startPoint y: 480, endPoint x: 124, endPoint y: 304, distance: 777.2
click at [124, 304] on div "How do I set up my first Pre-Order? Make sure the item is available for pre-ord…" at bounding box center [542, 403] width 924 height 206
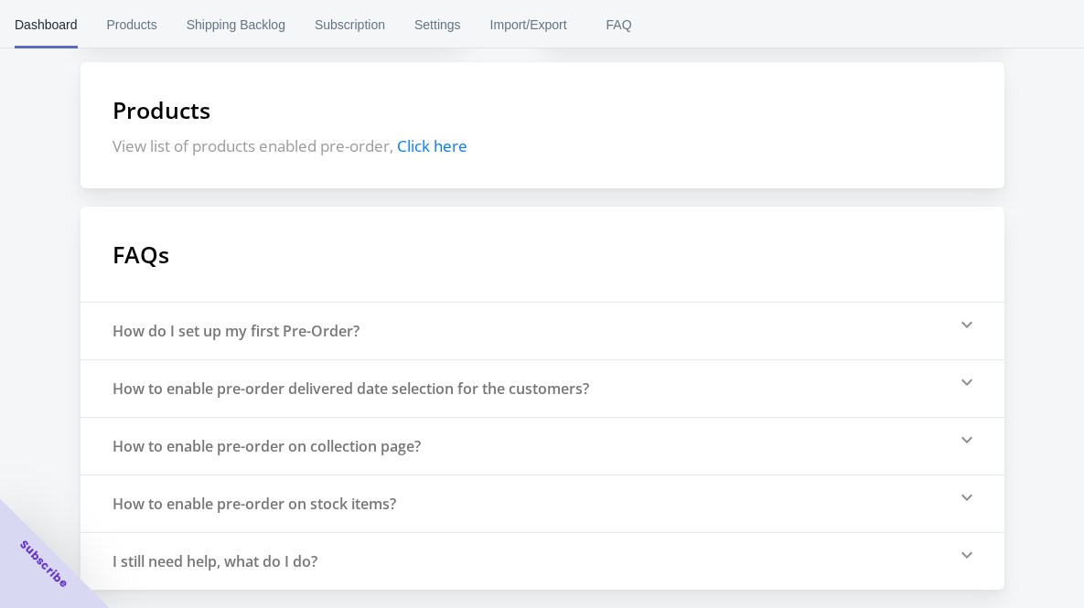
copy div "How do I set up my first Pre-Order? Make sure the item is available for pre-ord…"
click at [443, 333] on div "How do I set up my first Pre-Order?" at bounding box center [542, 331] width 924 height 58
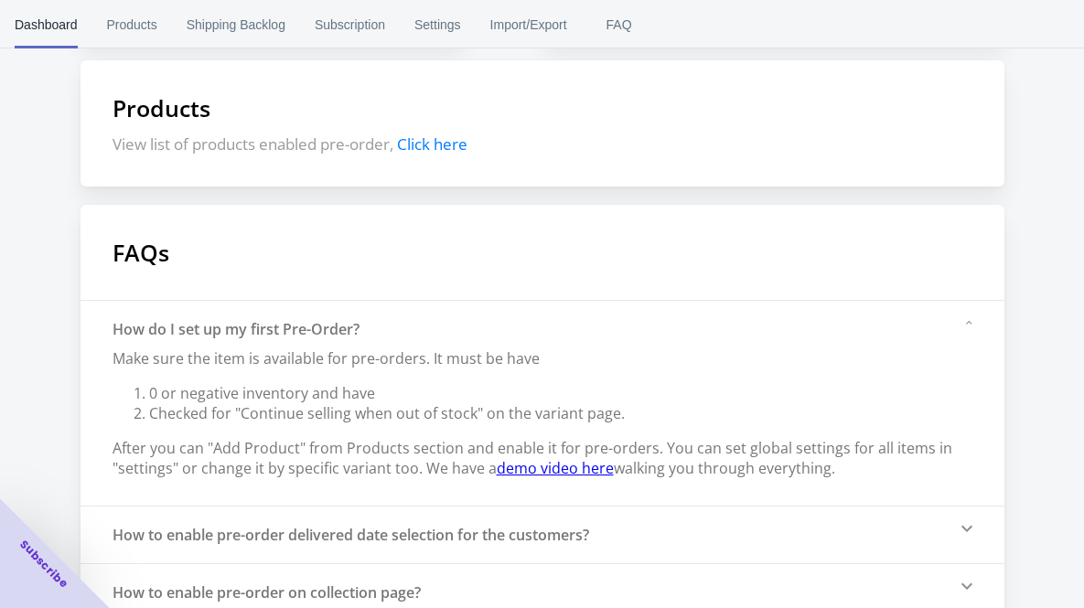
copy span "Make sure the item is available for pre-orders. It must be have 0 or negative i…"
drag, startPoint x: 107, startPoint y: 358, endPoint x: 849, endPoint y: 481, distance: 752.7
click at [849, 481] on div "How do I set up my first Pre-Order? Make sure the item is available for pre-ord…" at bounding box center [542, 403] width 924 height 206
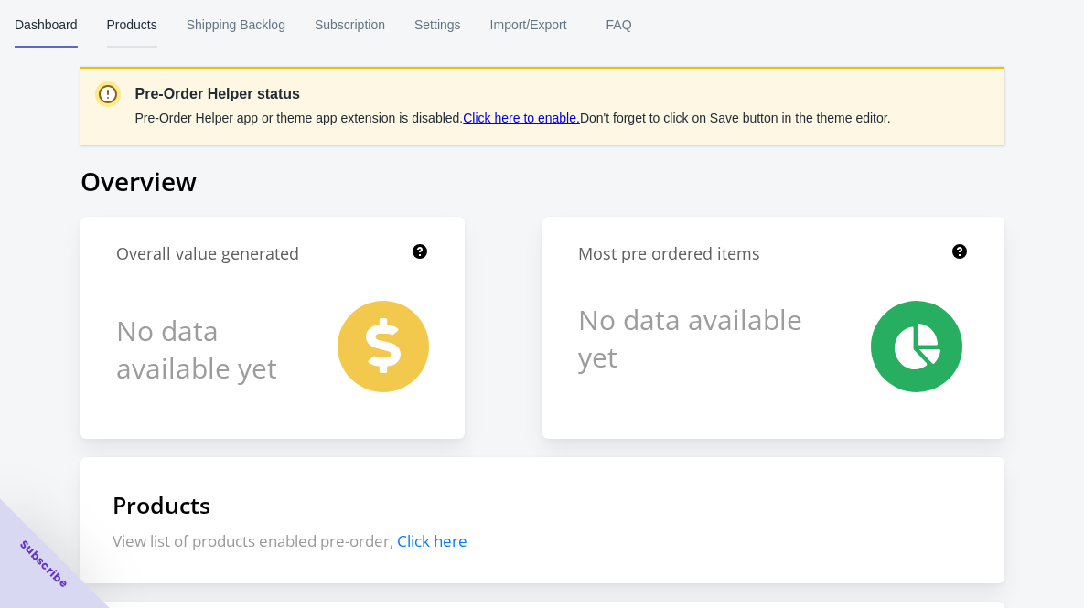
click at [127, 15] on span "Products" at bounding box center [132, 25] width 50 height 48
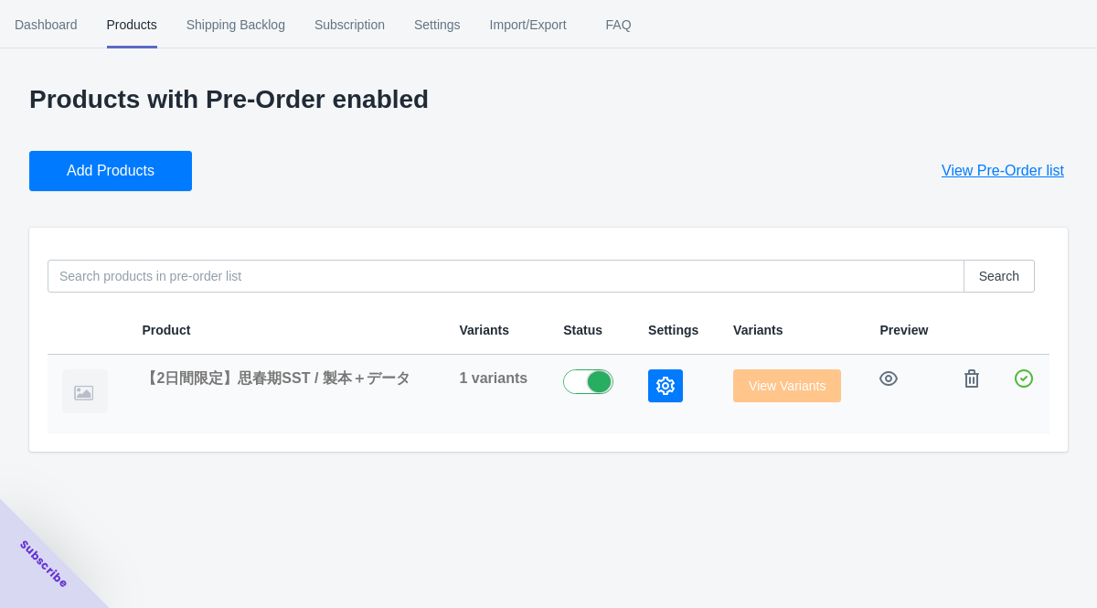
click at [666, 385] on icon "button" at bounding box center [666, 386] width 18 height 18
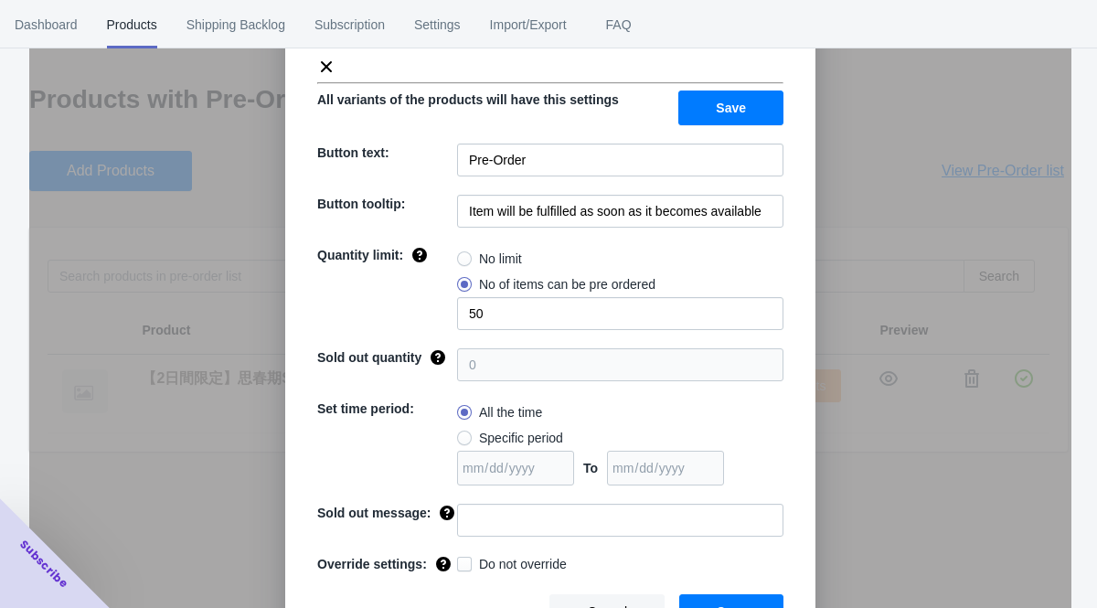
scroll to position [144, 0]
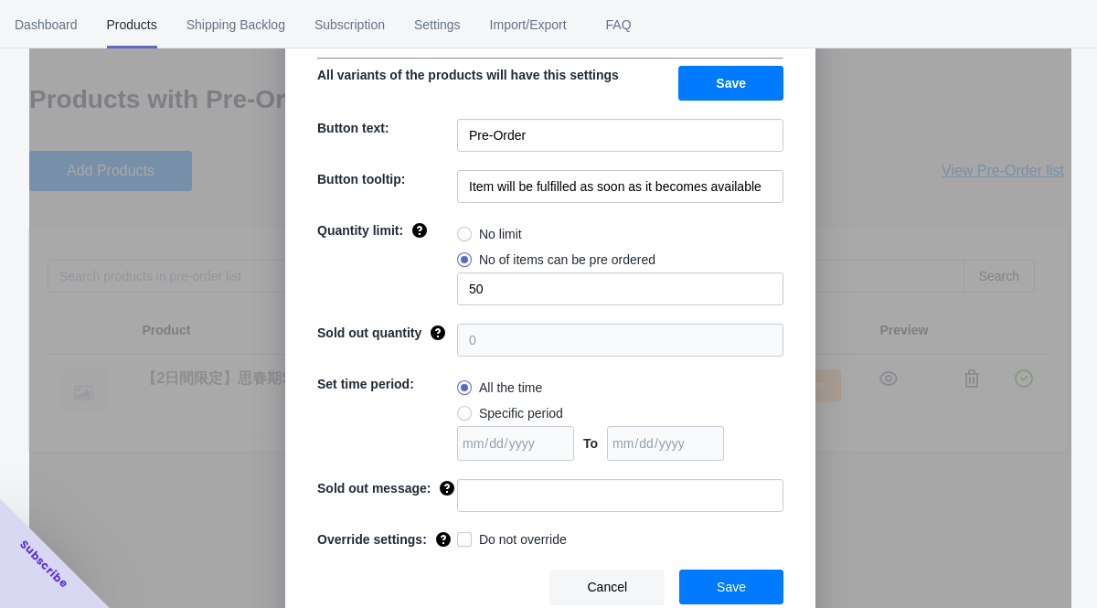
click at [461, 406] on span at bounding box center [464, 413] width 15 height 15
click at [462, 409] on input "Specific period" at bounding box center [462, 409] width 1 height 1
radio input "true"
click at [503, 433] on input "date" at bounding box center [515, 443] width 117 height 35
click at [544, 426] on input "date" at bounding box center [515, 443] width 117 height 35
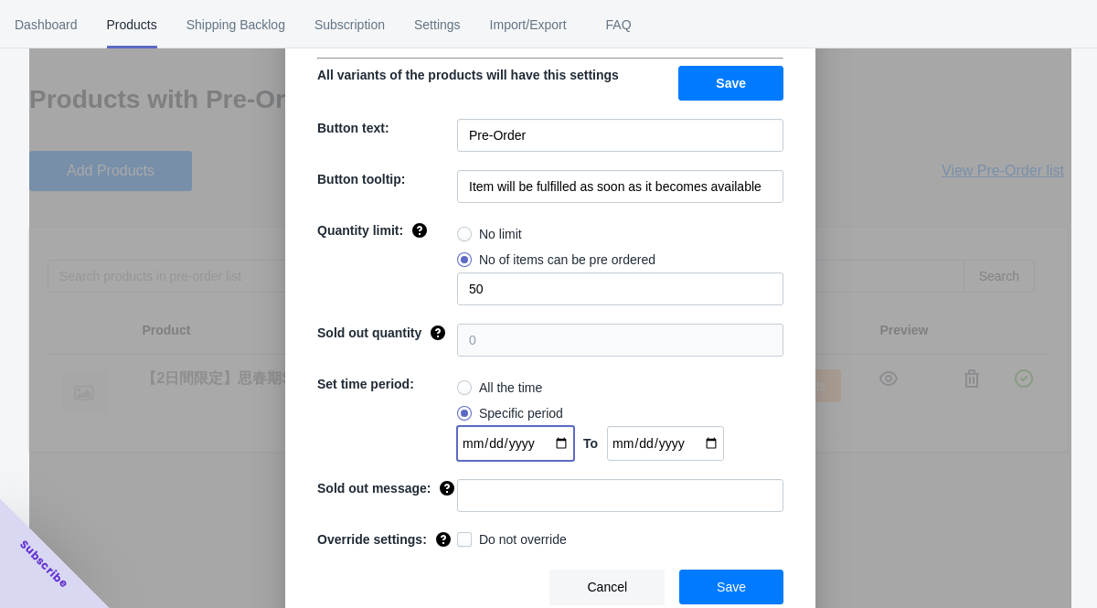
type input "[DATE]"
click at [690, 430] on input "date" at bounding box center [665, 443] width 117 height 35
type input "[DATE]"
click at [696, 375] on div "All the time" at bounding box center [620, 388] width 326 height 26
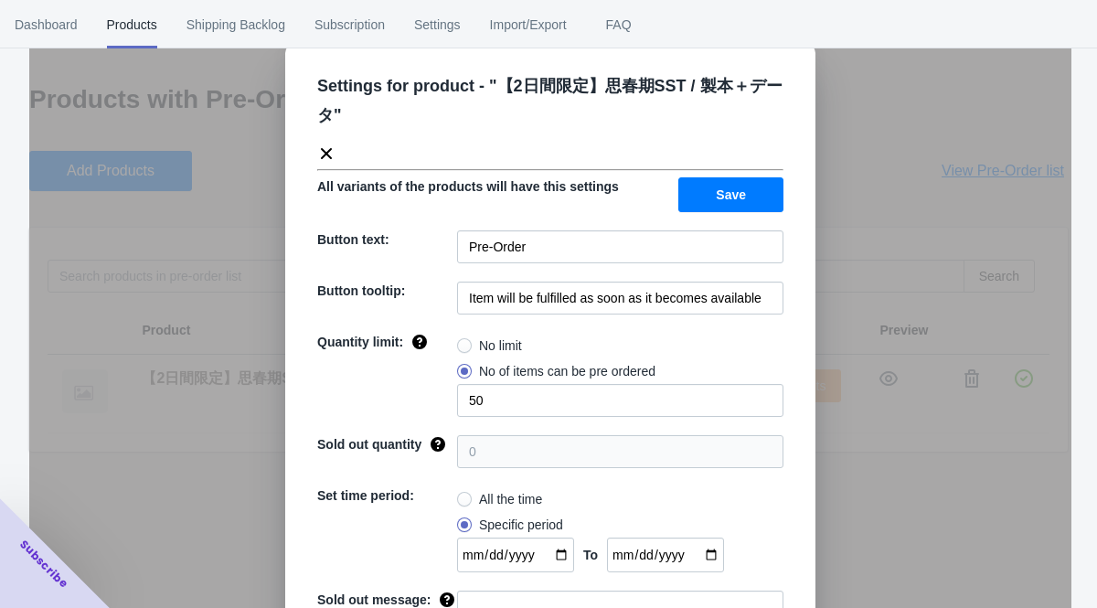
scroll to position [0, 0]
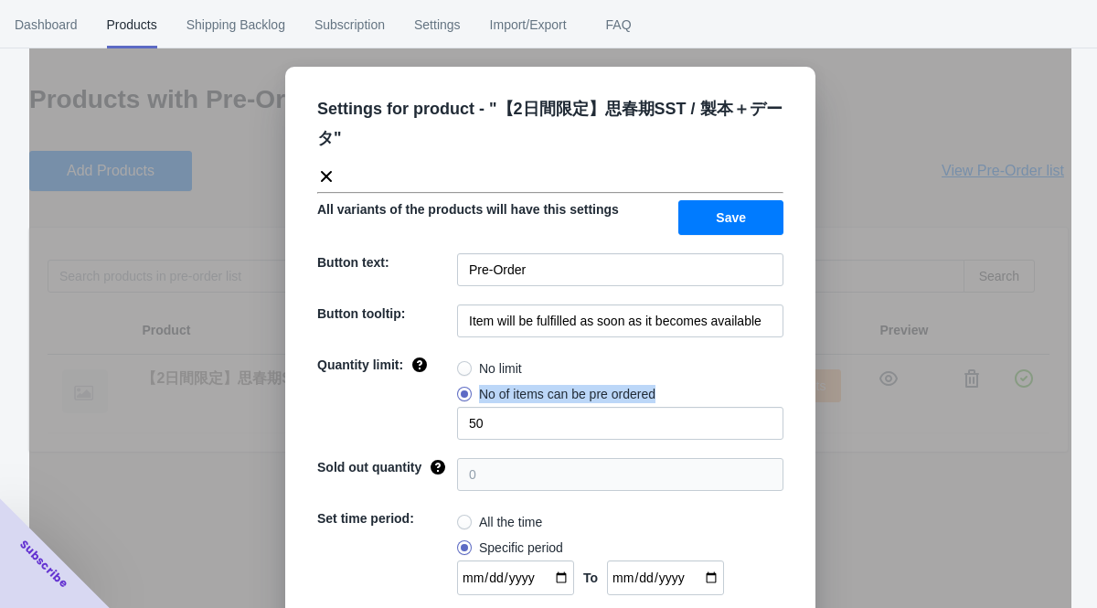
drag, startPoint x: 475, startPoint y: 393, endPoint x: 670, endPoint y: 396, distance: 194.8
click at [670, 396] on div "No limit No of items can be pre ordered 50" at bounding box center [620, 398] width 326 height 84
click at [658, 402] on div at bounding box center [658, 402] width 0 height 0
click at [721, 360] on div "No limit" at bounding box center [620, 369] width 326 height 26
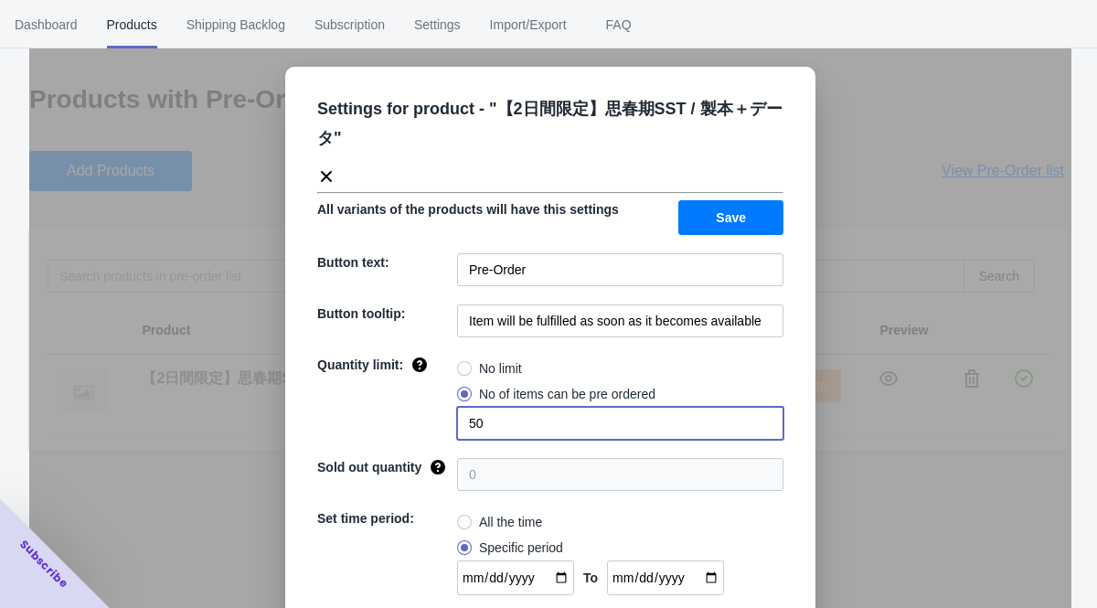
click at [507, 420] on input "50" at bounding box center [620, 423] width 326 height 33
type input "5"
radio input "true"
click at [637, 359] on div "No limit" at bounding box center [620, 369] width 326 height 26
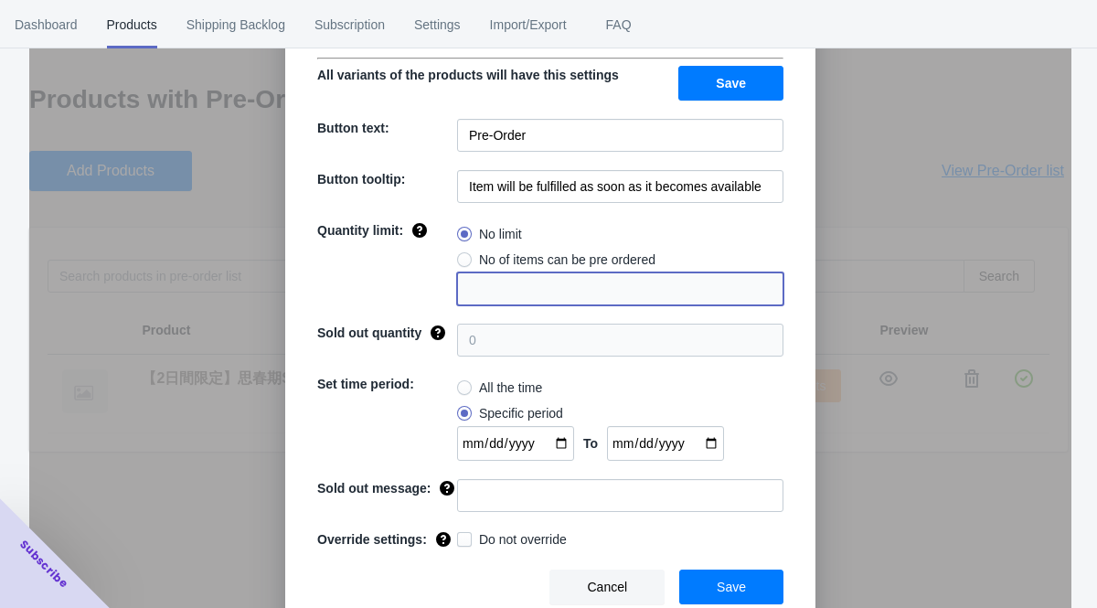
scroll to position [144, 0]
click at [724, 588] on span "Save" at bounding box center [731, 587] width 29 height 15
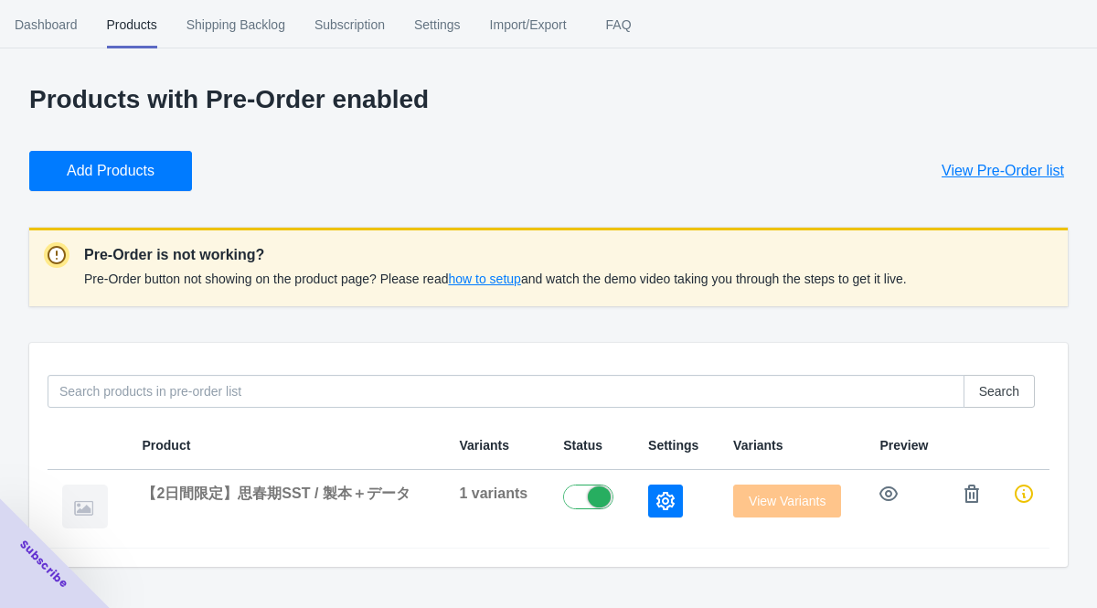
drag, startPoint x: 83, startPoint y: 245, endPoint x: 403, endPoint y: 299, distance: 324.6
click at [403, 299] on div "Pre-Order is not working? Pre-Order button not showing on the product page? Ple…" at bounding box center [548, 267] width 1039 height 79
click at [380, 269] on div "Pre-Order button not showing on the product page? Please read how to setup and …" at bounding box center [495, 279] width 823 height 26
click at [658, 503] on icon "button" at bounding box center [666, 501] width 18 height 18
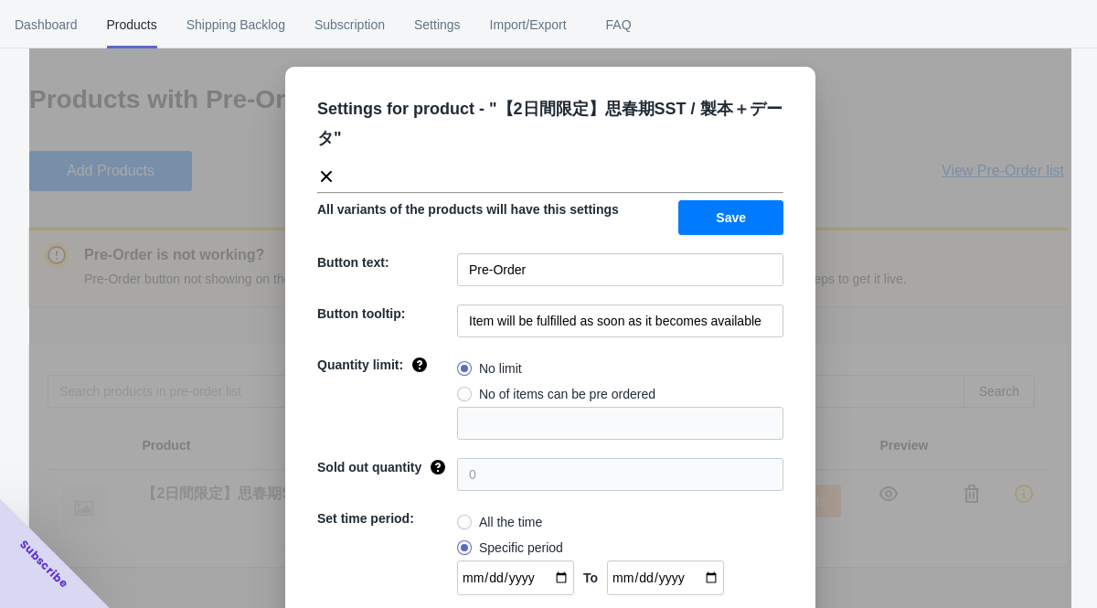
click at [831, 144] on div "Settings for product - " 【2日間限定】思春期SST / 製本＋データ " All variants of the products …" at bounding box center [550, 350] width 1042 height 608
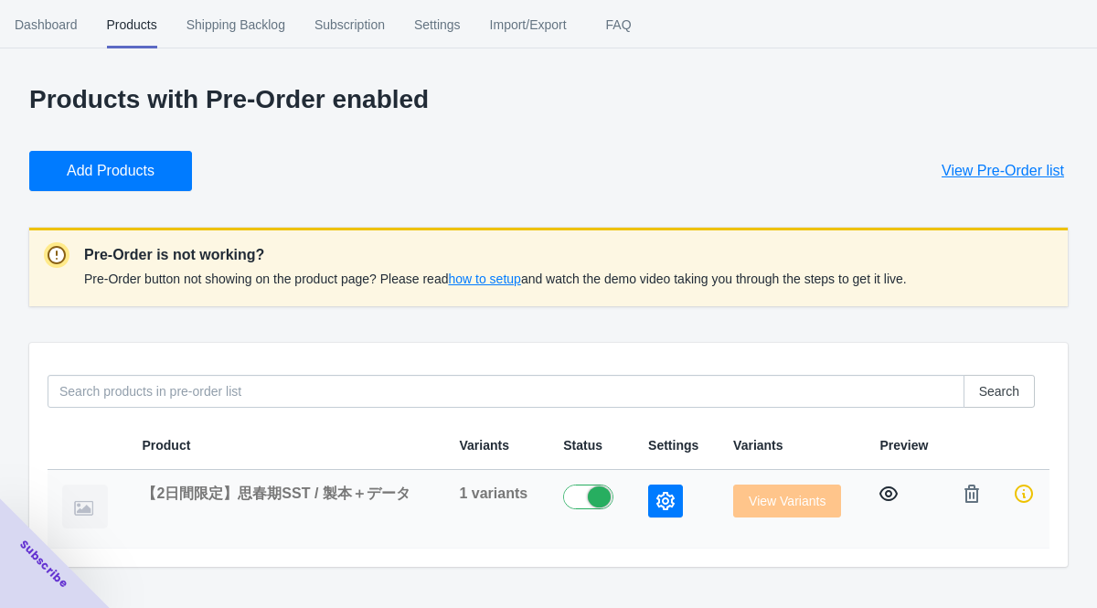
click at [888, 496] on icon "button" at bounding box center [889, 493] width 18 height 15
drag, startPoint x: 81, startPoint y: 251, endPoint x: 294, endPoint y: 252, distance: 213.1
click at [294, 252] on div "Pre-Order is not working? Pre-Order button not showing on the product page? Ple…" at bounding box center [548, 267] width 1039 height 79
drag, startPoint x: 89, startPoint y: 254, endPoint x: 275, endPoint y: 262, distance: 186.7
click at [275, 262] on p "Pre-Order is not working?" at bounding box center [495, 255] width 823 height 22
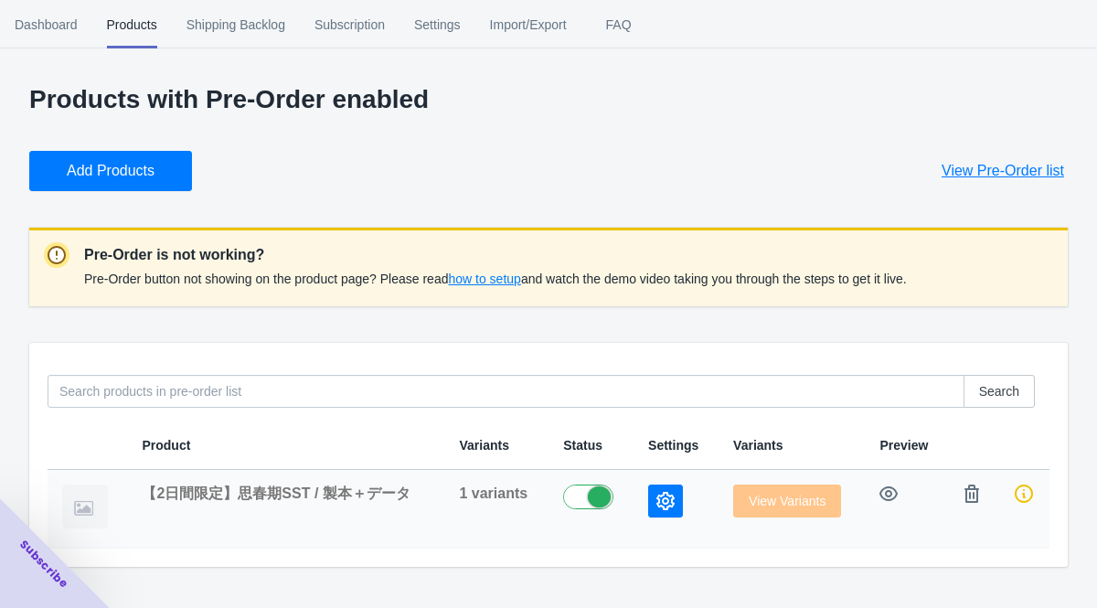
click at [675, 500] on button "button" at bounding box center [665, 501] width 35 height 33
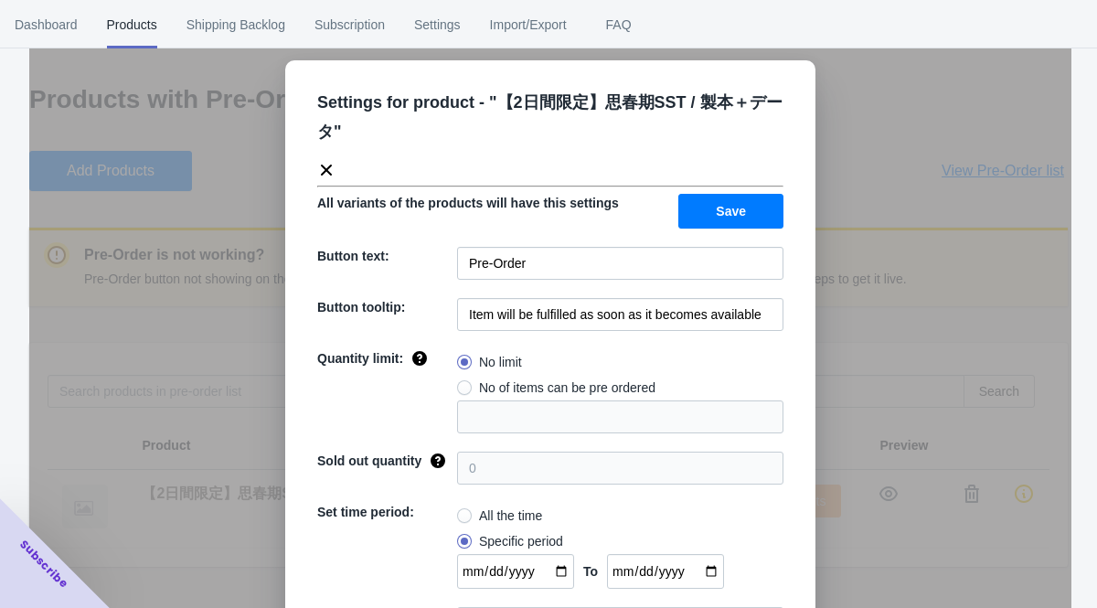
scroll to position [7, 0]
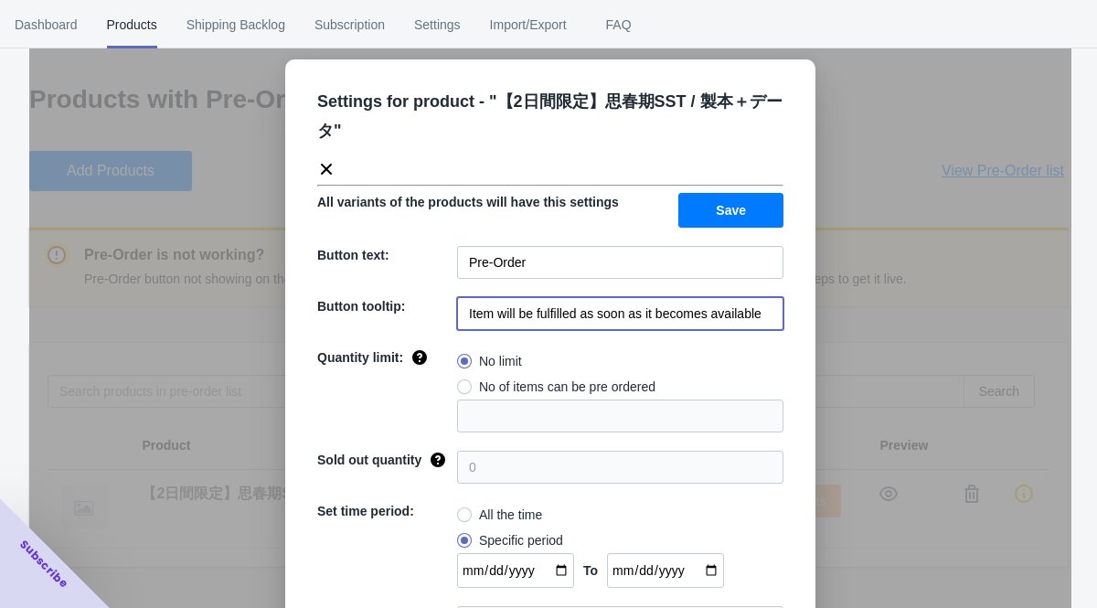
click at [518, 317] on input "Item will be fulfilled as soon as it becomes available" at bounding box center [620, 313] width 326 height 33
drag, startPoint x: 460, startPoint y: 314, endPoint x: 851, endPoint y: 326, distance: 391.6
click at [847, 326] on div "Settings for product - " 【2日間限定】思春期SST / 製本＋データ " All variants of the products …" at bounding box center [550, 350] width 1042 height 608
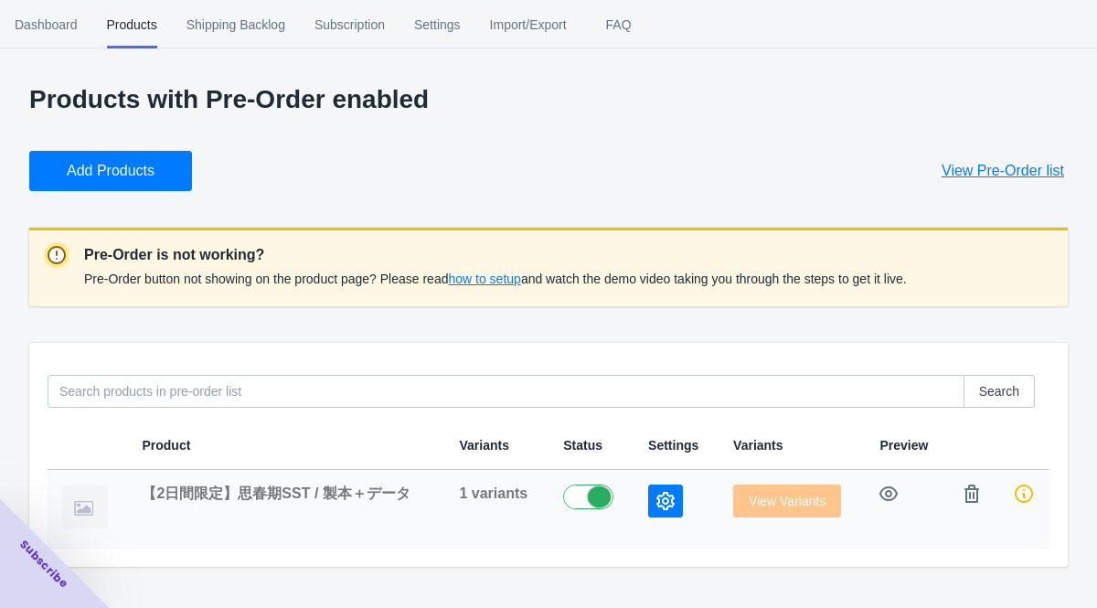
click at [672, 497] on button "button" at bounding box center [665, 501] width 35 height 33
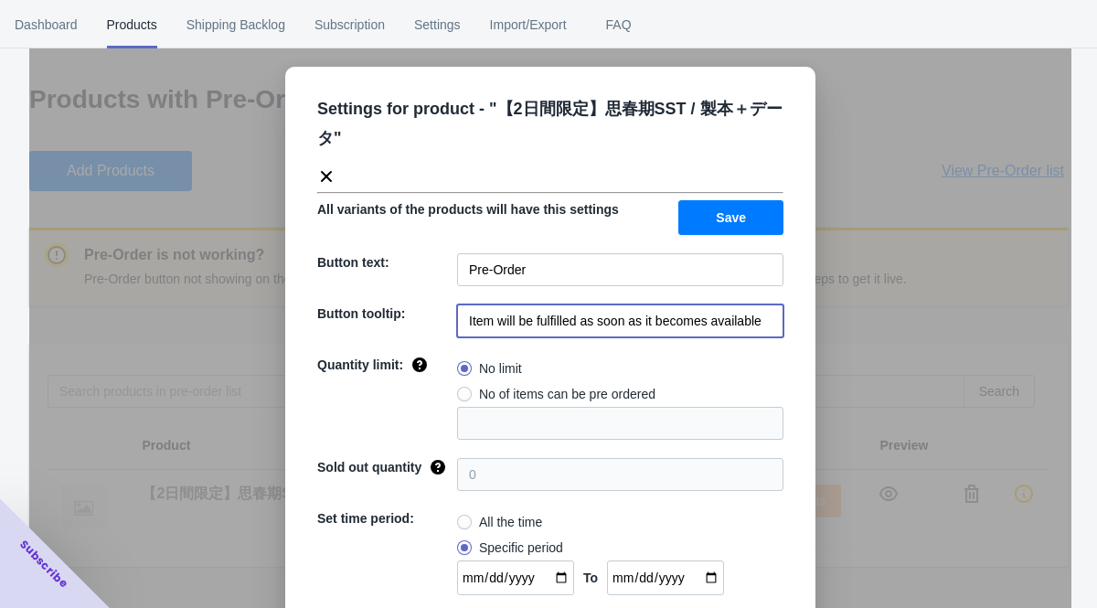
click at [559, 327] on input "Item will be fulfilled as soon as it becomes available" at bounding box center [620, 320] width 326 height 33
paste input "予約商品 発送予定：2025年11月8日 から順次発送"
type input "予約商品 発送予定：2025年11月8日 から順次発送"
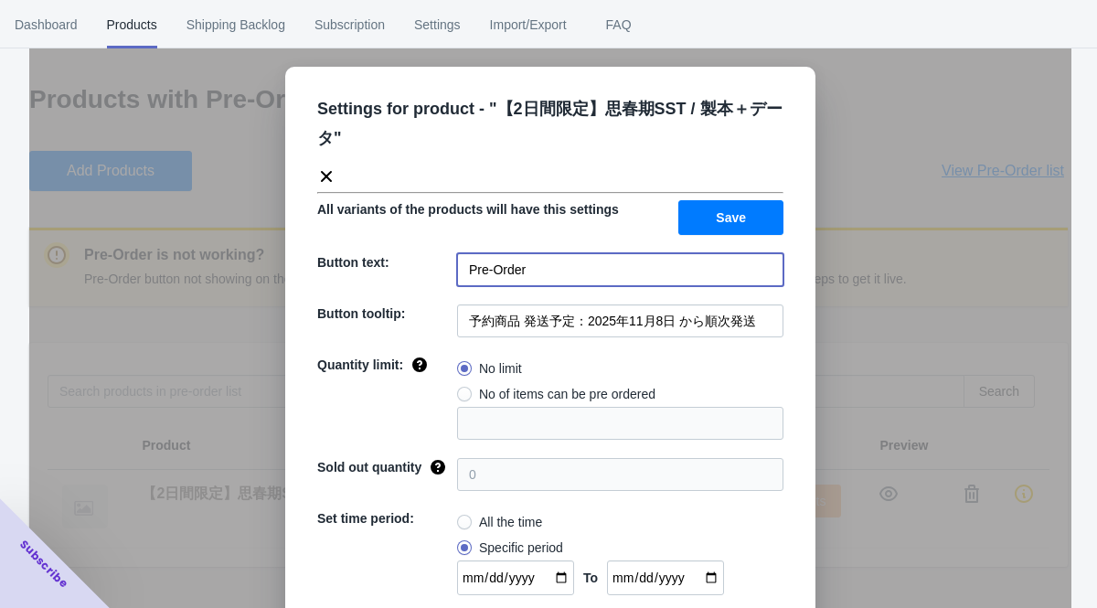
click at [538, 272] on input "Pre-Order" at bounding box center [620, 269] width 326 height 33
type input "P"
type input "予約販売"
click at [522, 321] on input "予約商品 発送予定：2025年11月8日 から順次発送" at bounding box center [620, 320] width 326 height 33
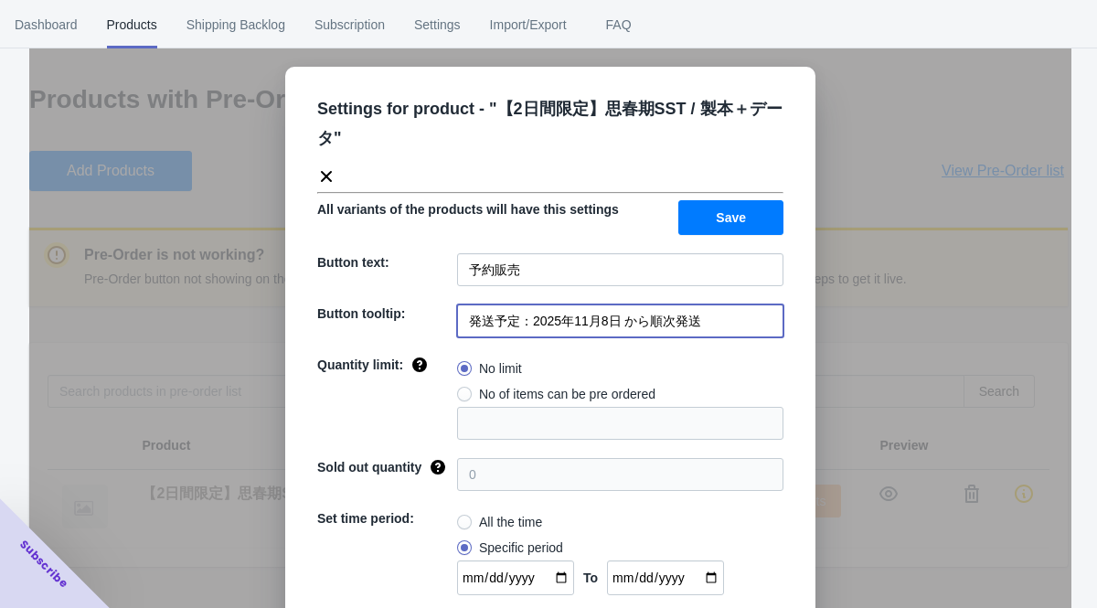
type input "発送予定：2025年11月8日 から順次発送"
click at [585, 387] on span "No of items can be pre ordered" at bounding box center [567, 394] width 176 height 18
click at [463, 390] on input "No of items can be pre ordered" at bounding box center [462, 390] width 1 height 1
radio input "true"
type input "1"
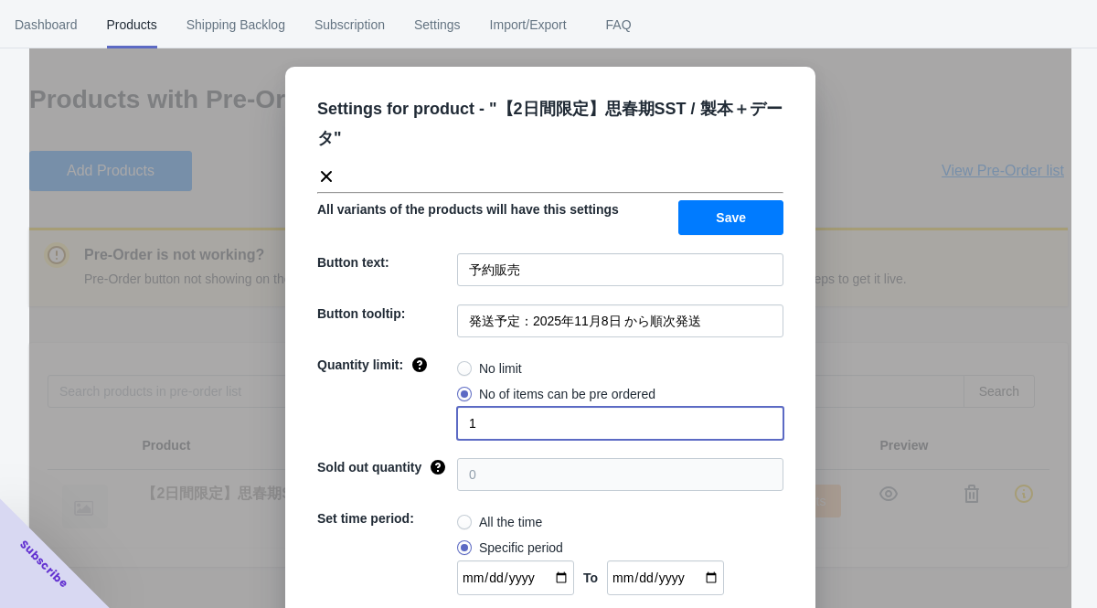
click at [580, 421] on input "1" at bounding box center [620, 423] width 326 height 33
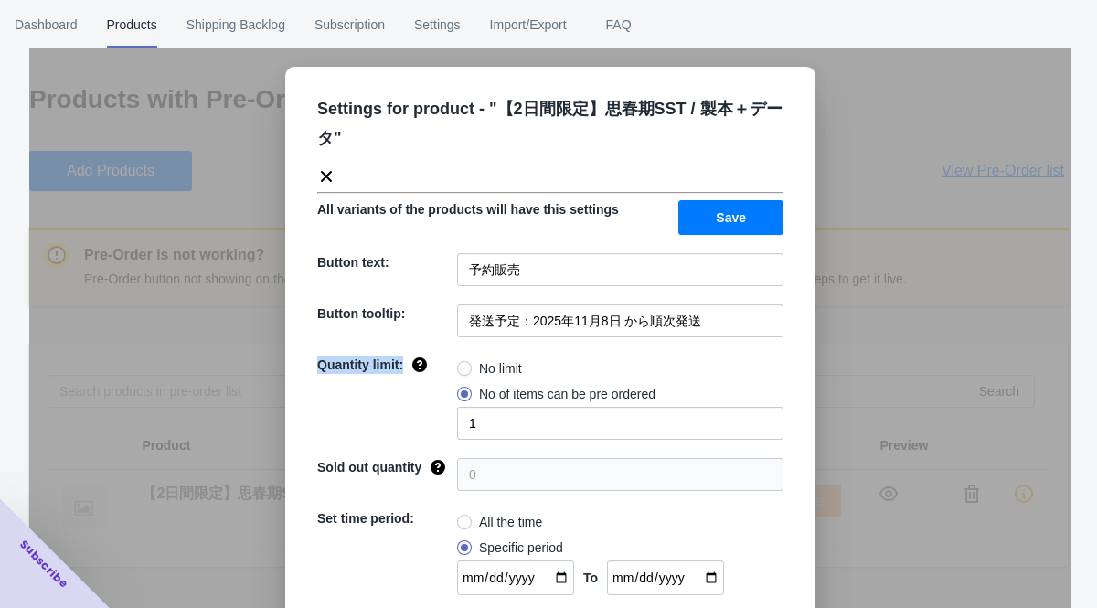
drag, startPoint x: 311, startPoint y: 364, endPoint x: 398, endPoint y: 364, distance: 86.9
click at [398, 364] on span "Quantity limit:" at bounding box center [360, 365] width 86 height 15
click at [386, 331] on div at bounding box center [386, 331] width 0 height 0
click at [379, 405] on div "Quantity limit:" at bounding box center [387, 398] width 140 height 84
click at [460, 368] on span at bounding box center [464, 368] width 15 height 15
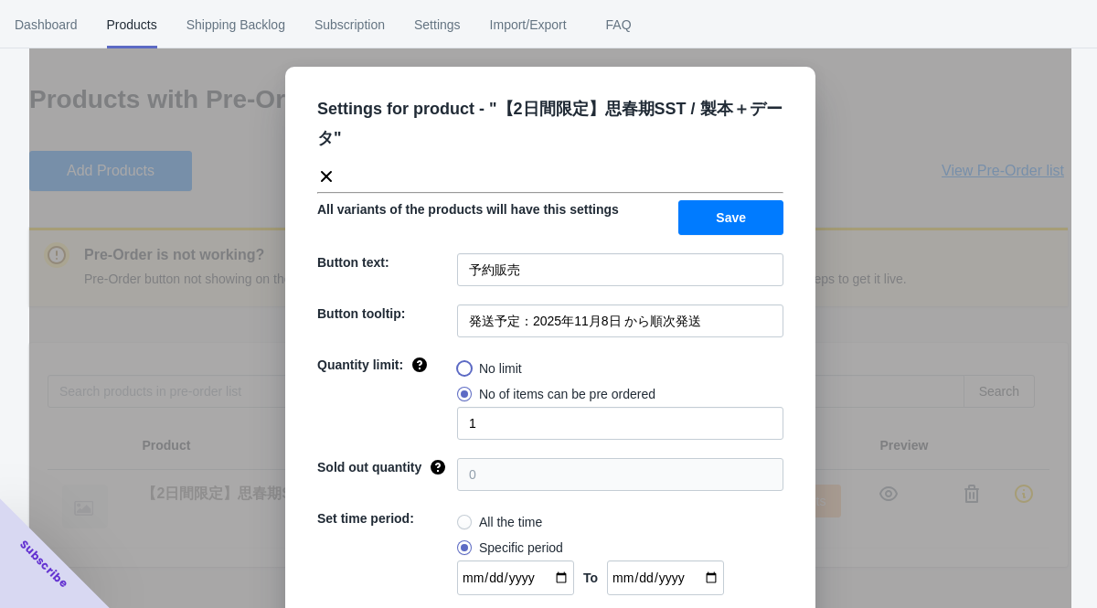
click at [462, 365] on input "No limit" at bounding box center [462, 364] width 1 height 1
radio input "true"
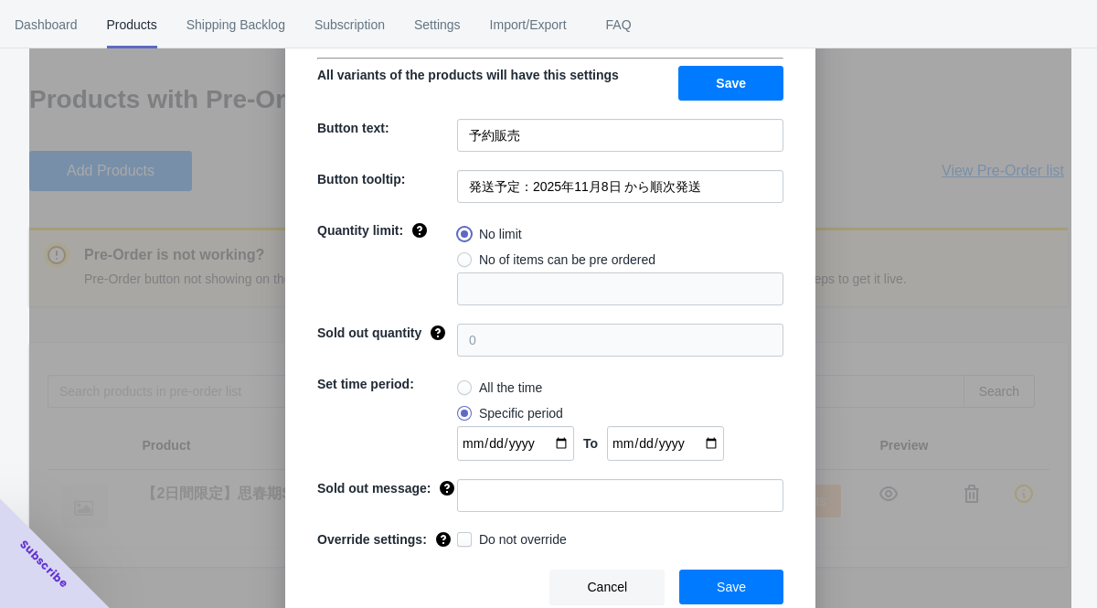
scroll to position [143, 0]
click at [721, 593] on span "Save" at bounding box center [731, 587] width 29 height 15
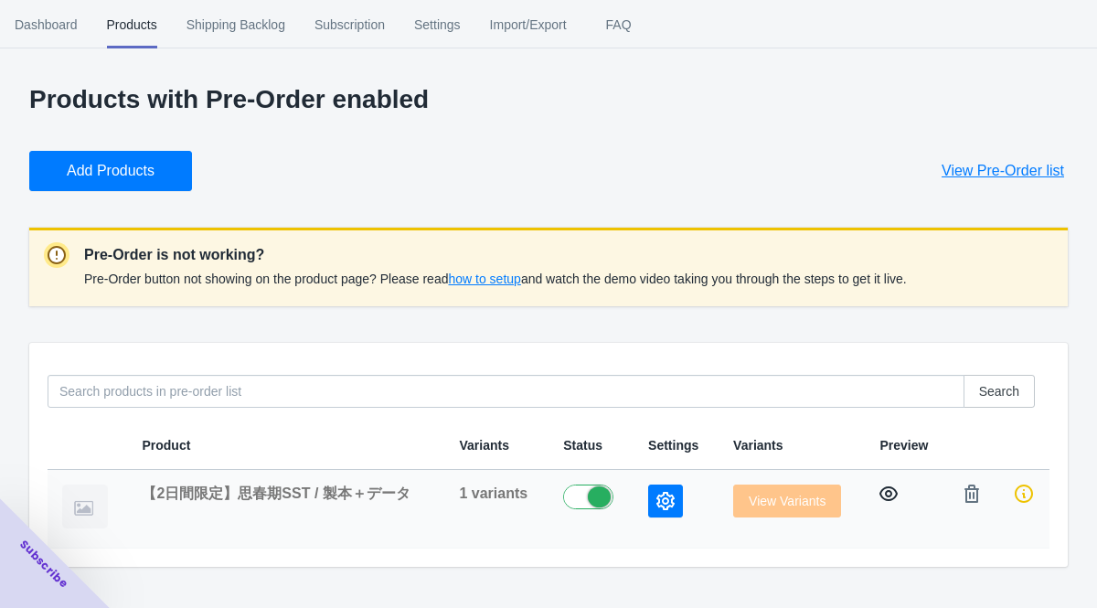
click at [892, 491] on icon "button" at bounding box center [889, 494] width 18 height 18
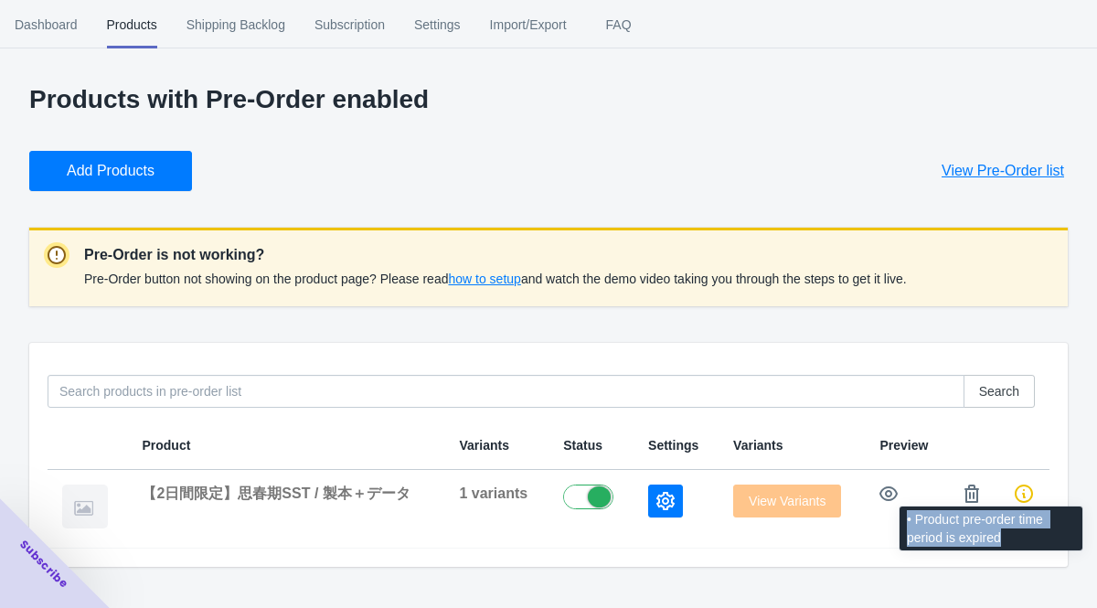
drag, startPoint x: 1014, startPoint y: 530, endPoint x: 902, endPoint y: 519, distance: 113.0
click at [902, 519] on div "• Product pre-order time period is expired" at bounding box center [991, 534] width 212 height 62
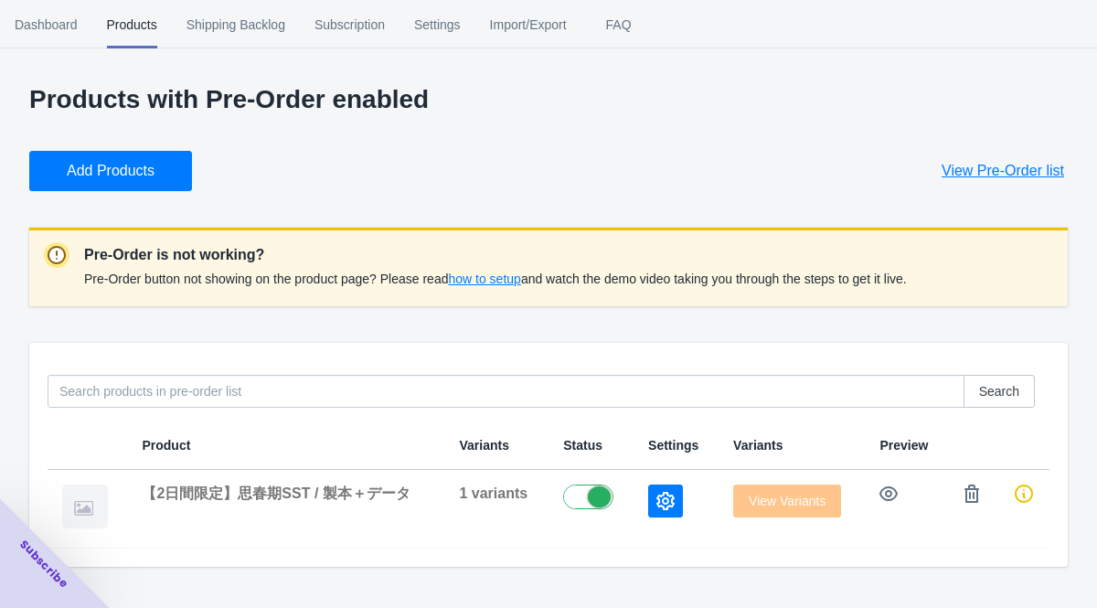
click at [890, 486] on div at bounding box center [890, 486] width 0 height 0
click at [922, 542] on td at bounding box center [906, 509] width 83 height 79
click at [775, 507] on span "View Variants" at bounding box center [787, 501] width 108 height 15
click at [667, 505] on icon "button" at bounding box center [666, 501] width 18 height 18
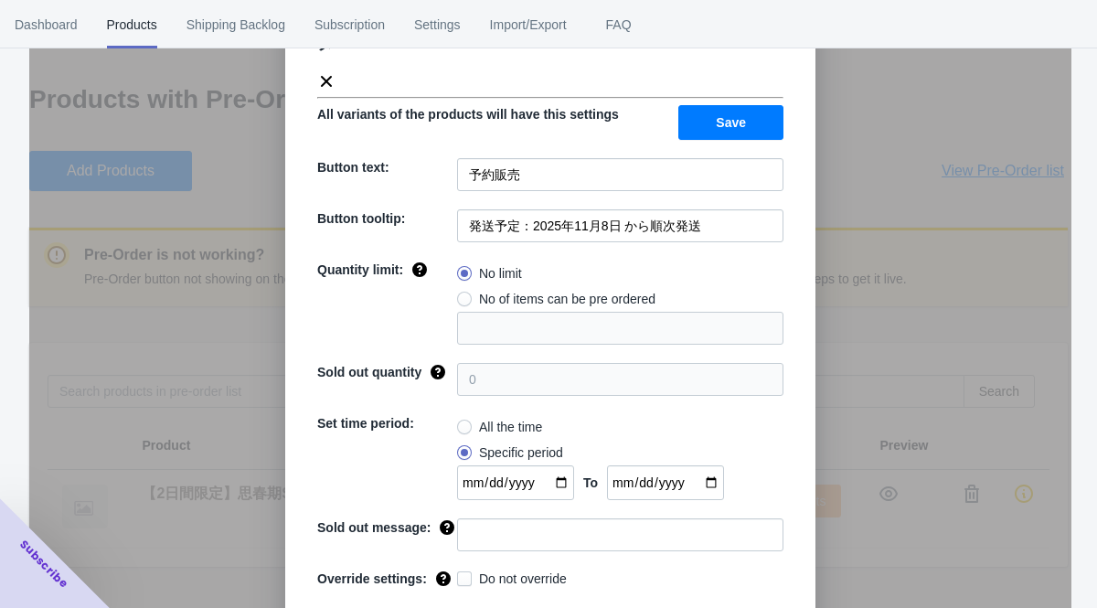
scroll to position [144, 0]
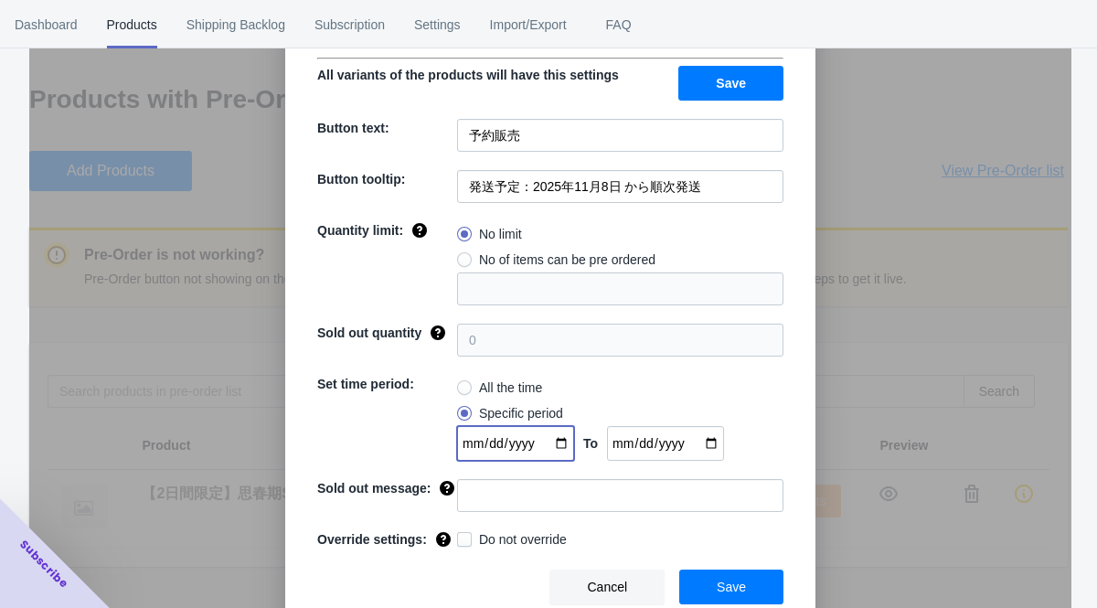
click at [532, 432] on input "[DATE]" at bounding box center [515, 443] width 117 height 35
click at [549, 433] on input "[DATE]" at bounding box center [515, 443] width 117 height 35
type input "[DATE]"
click at [725, 590] on span "Save" at bounding box center [731, 587] width 29 height 15
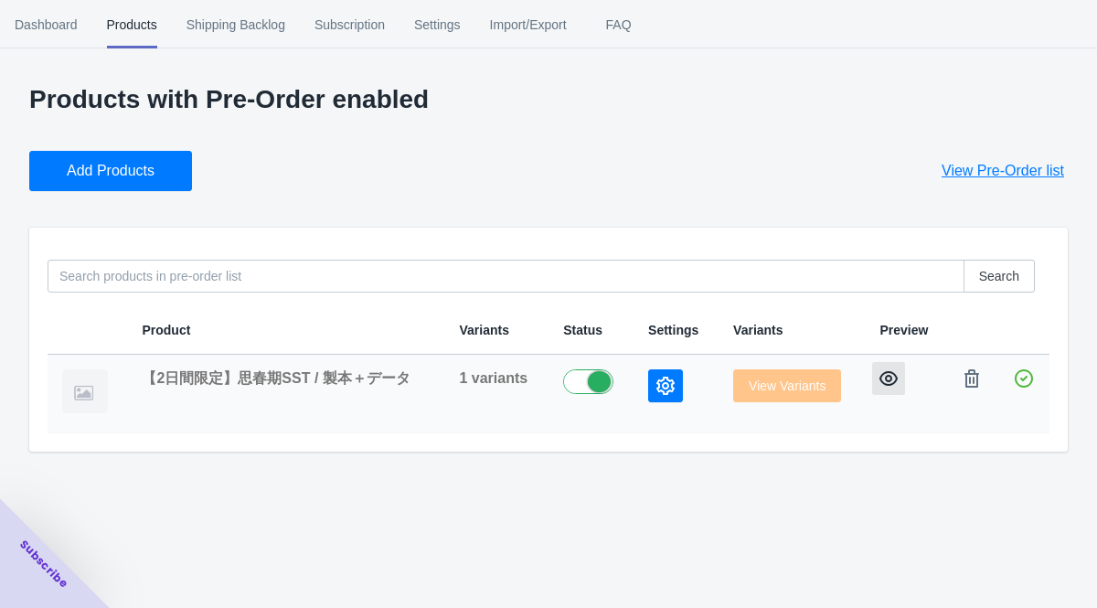
click at [878, 376] on button "button" at bounding box center [888, 378] width 33 height 33
click at [988, 171] on span "View Pre-Order list" at bounding box center [1003, 171] width 123 height 18
